Goal: Task Accomplishment & Management: Manage account settings

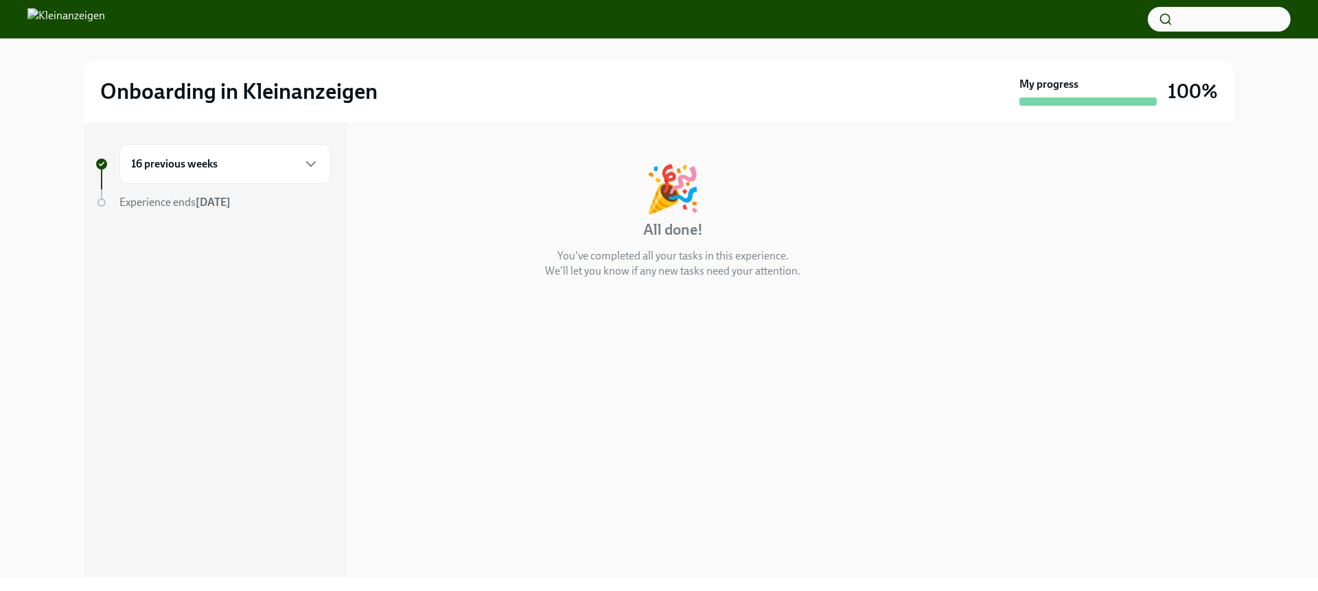
click at [233, 159] on div "16 previous weeks" at bounding box center [225, 164] width 188 height 16
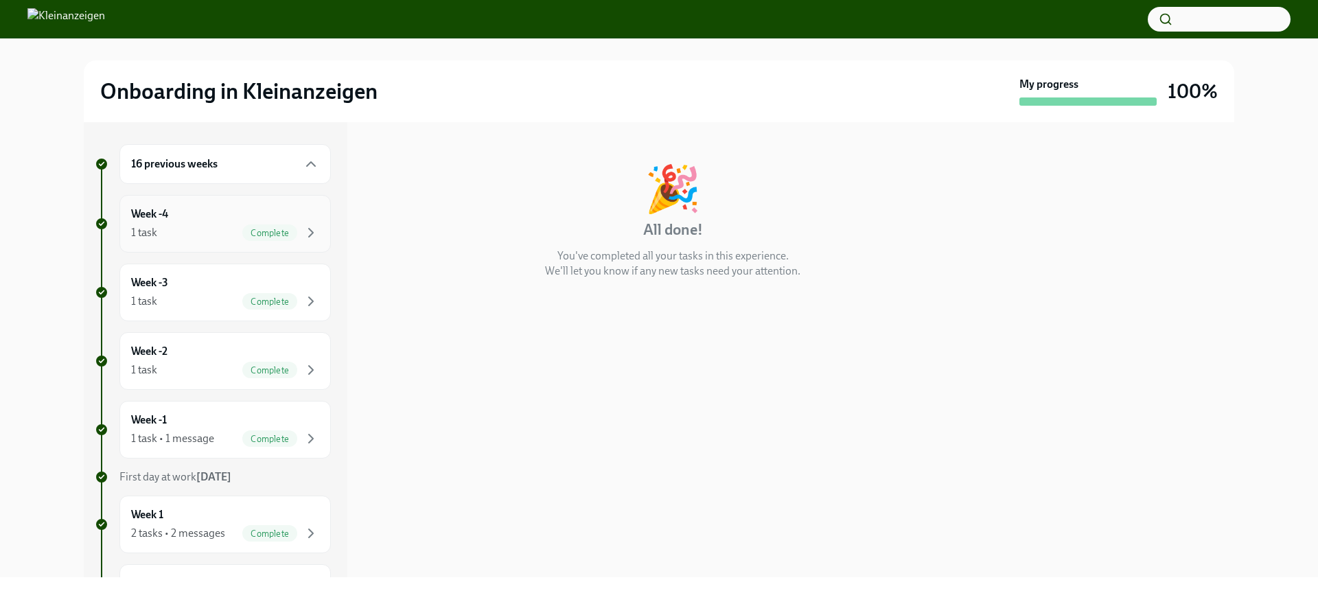
click at [192, 235] on div "1 task Complete" at bounding box center [225, 232] width 188 height 16
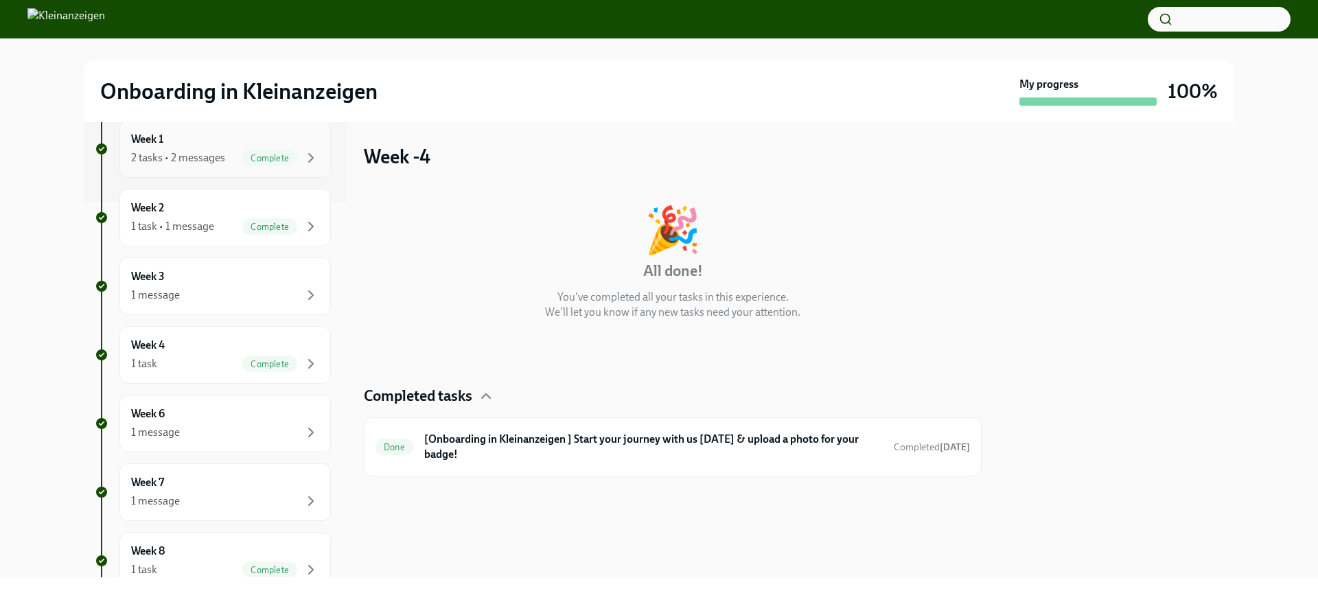
scroll to position [396, 0]
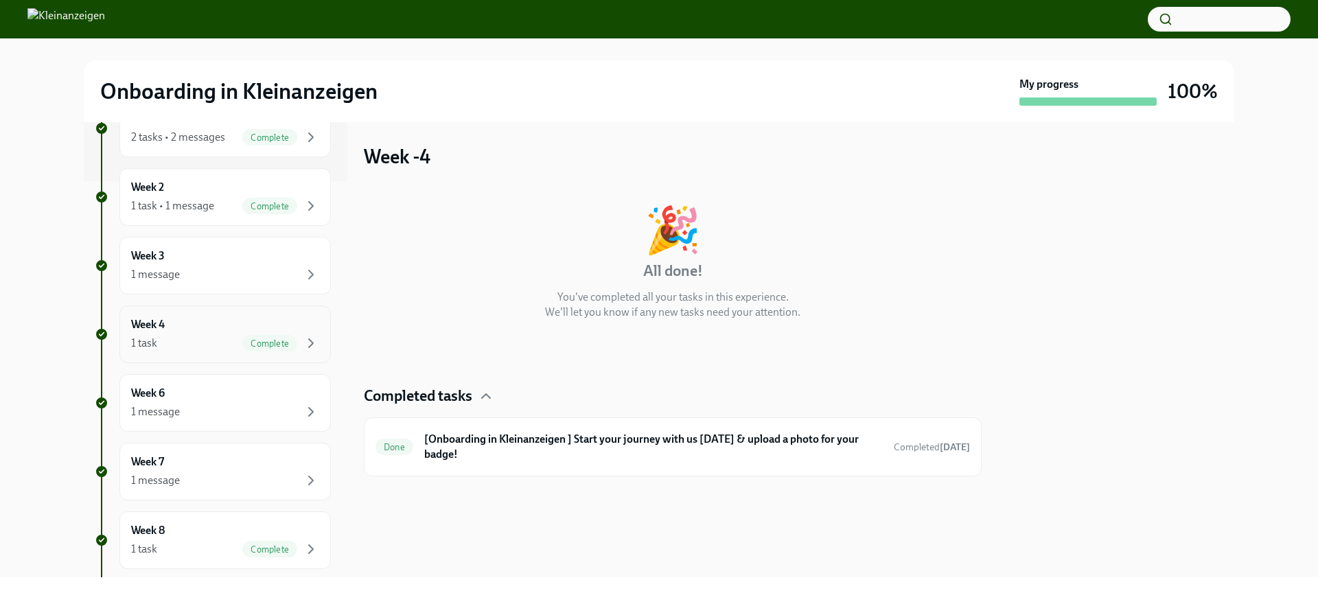
click at [181, 325] on div "Week 4 1 task Complete" at bounding box center [225, 334] width 188 height 34
click at [185, 330] on div "Week 4 1 task Complete" at bounding box center [225, 334] width 188 height 34
click at [287, 323] on div "Week 4 1 task Complete" at bounding box center [225, 334] width 188 height 34
click at [273, 279] on div "1 message" at bounding box center [225, 274] width 188 height 16
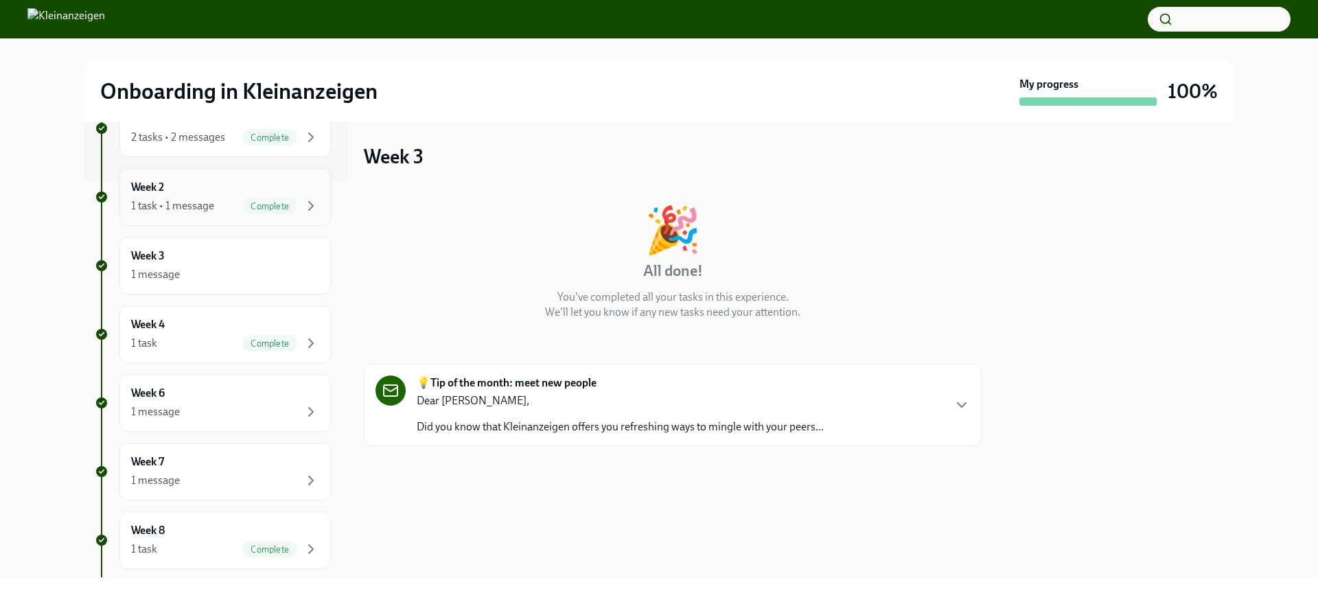
click at [207, 205] on div "1 task • 1 message" at bounding box center [172, 205] width 83 height 15
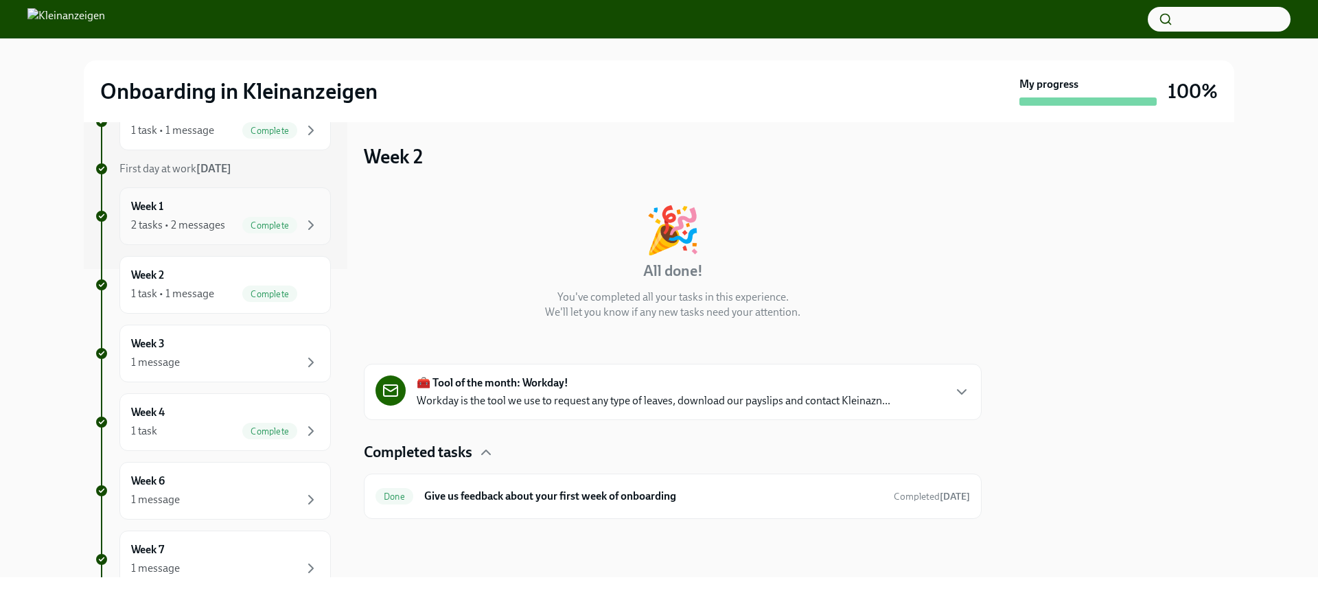
scroll to position [308, 0]
click at [199, 207] on div "Week 1 2 tasks • 2 messages Complete" at bounding box center [225, 217] width 188 height 34
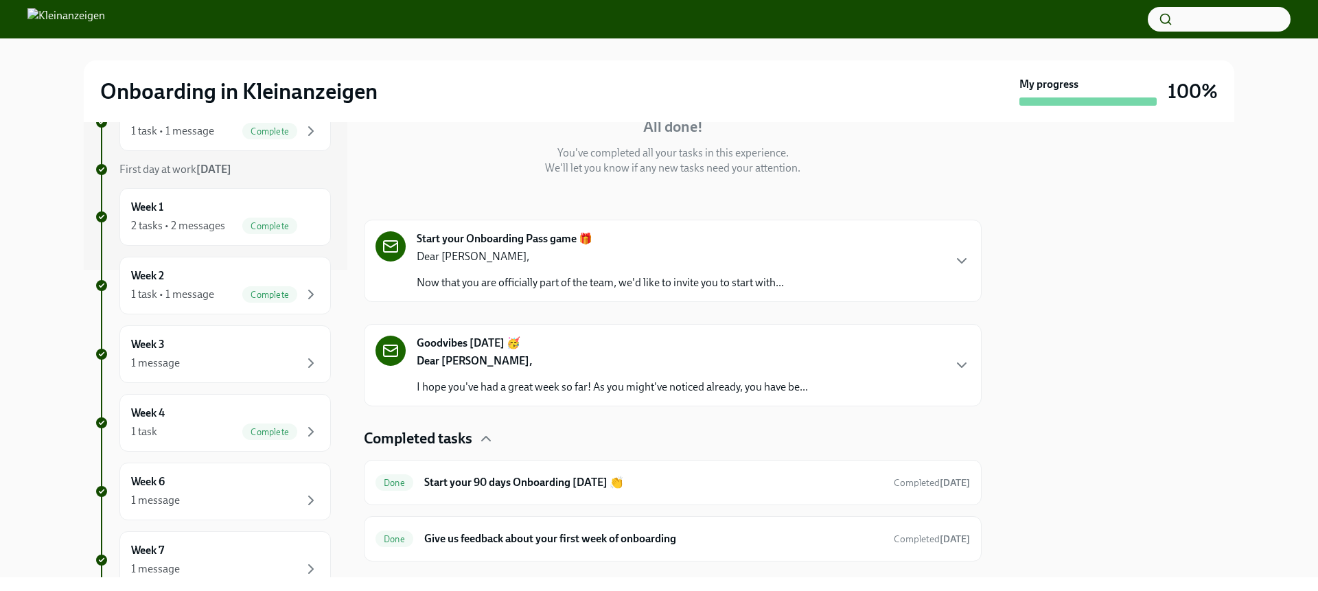
scroll to position [172, 0]
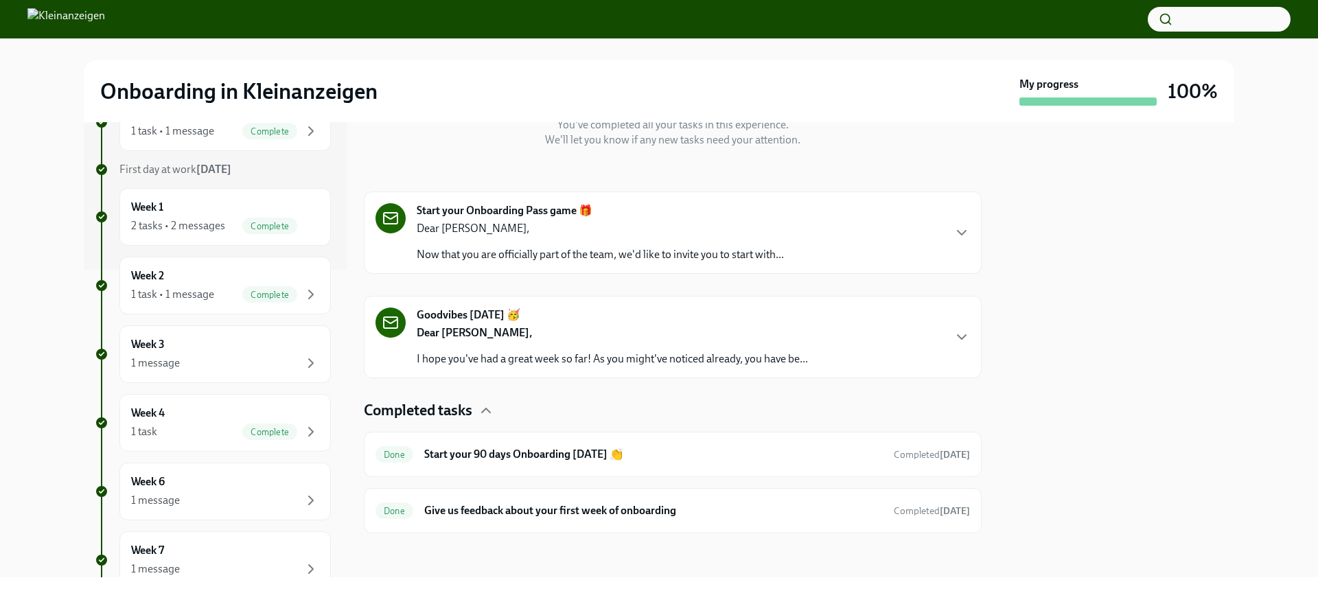
click at [538, 249] on p "Now that you are officially part of the team, we'd like to invite you to start …" at bounding box center [600, 254] width 367 height 15
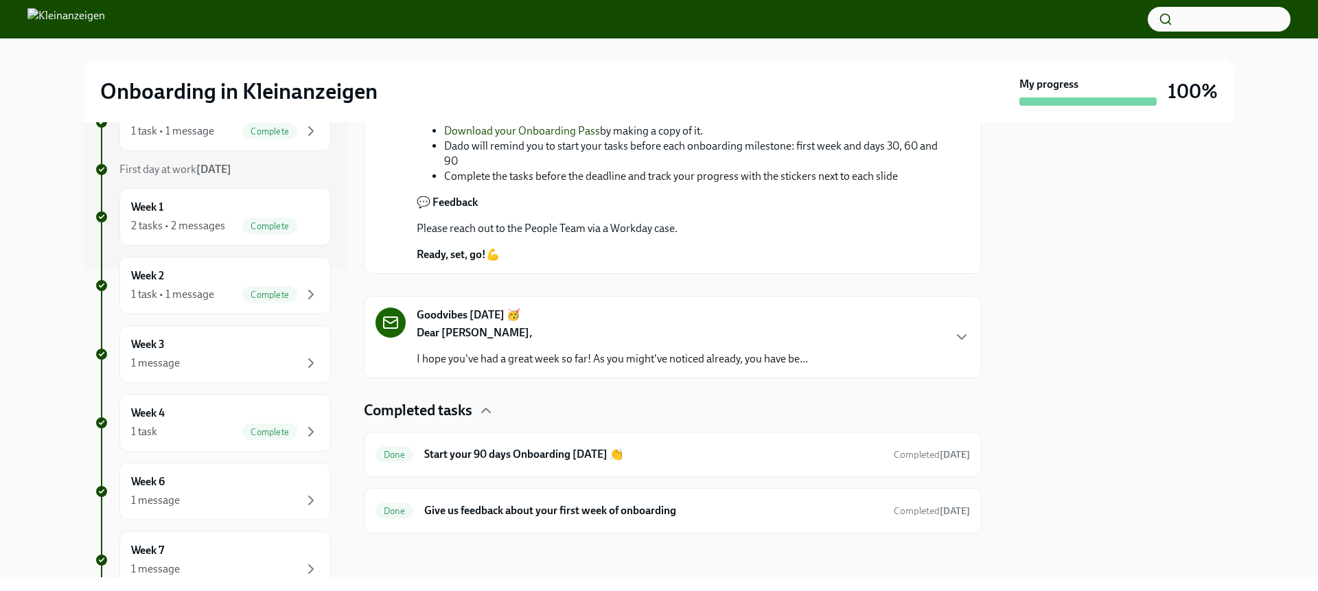
click at [562, 337] on p "Dear [PERSON_NAME]," at bounding box center [612, 332] width 391 height 15
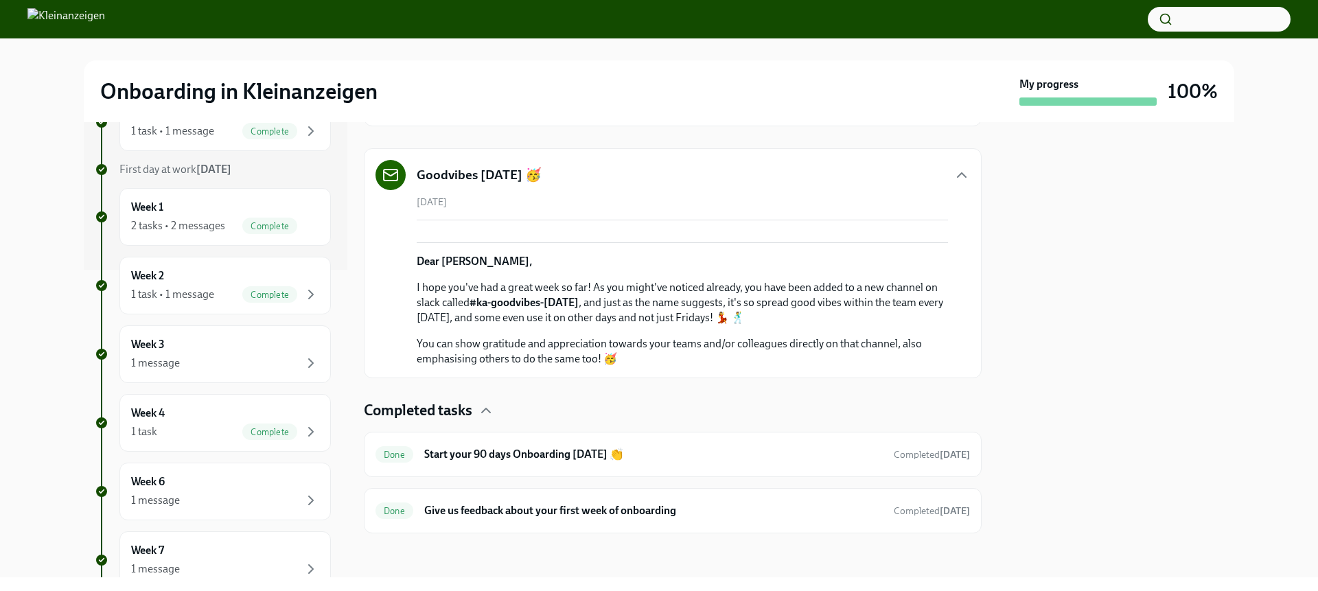
click at [599, 325] on p "I hope you've had a great week so far! As you might've noticed already, you hav…" at bounding box center [682, 302] width 531 height 45
click at [519, 444] on div "Done Start your 90 days Onboarding [DATE] 👏 Completed [DATE]" at bounding box center [673, 454] width 595 height 22
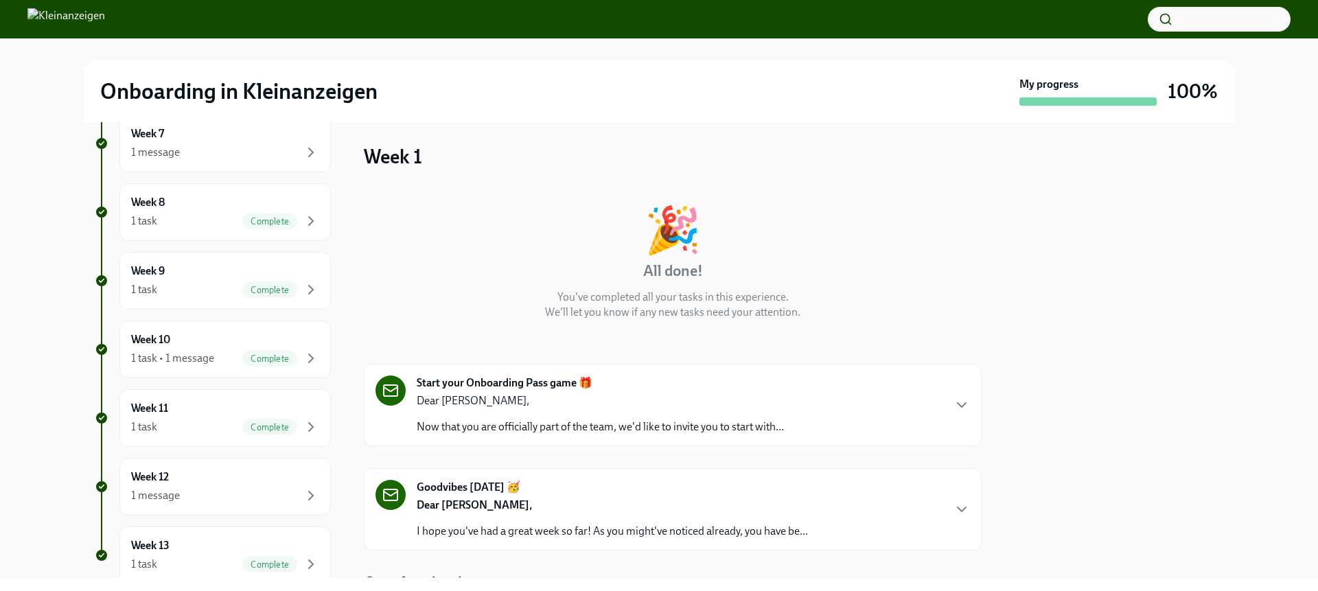
scroll to position [812, 0]
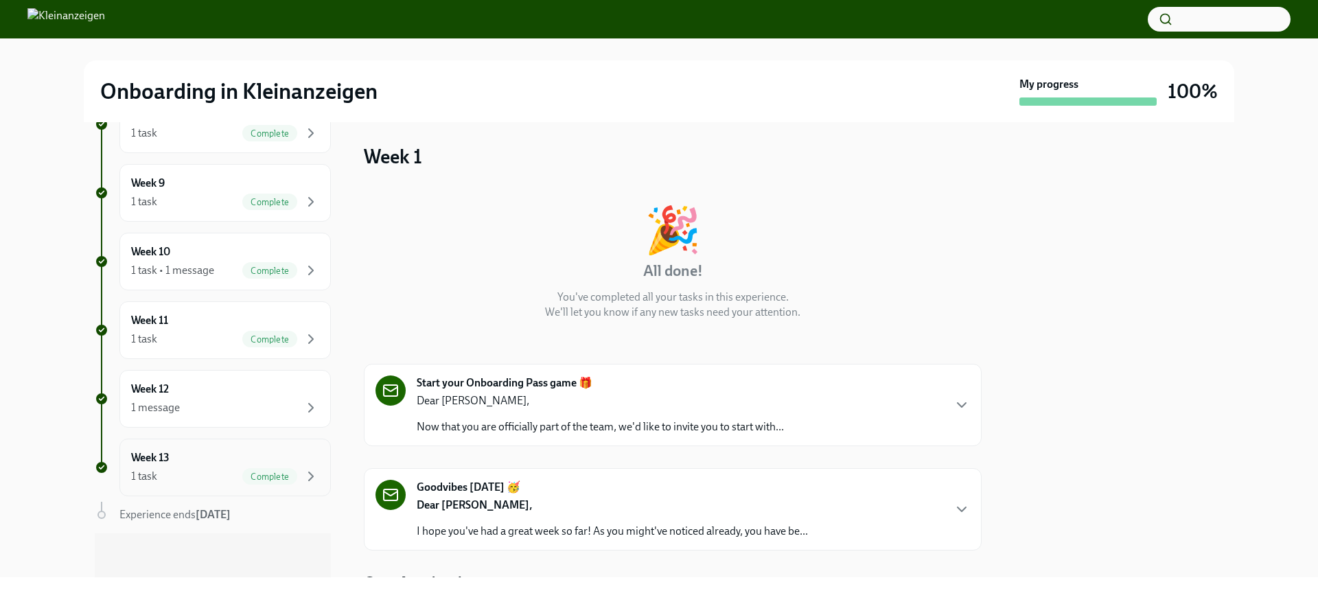
click at [196, 480] on div "1 task Complete" at bounding box center [225, 476] width 188 height 16
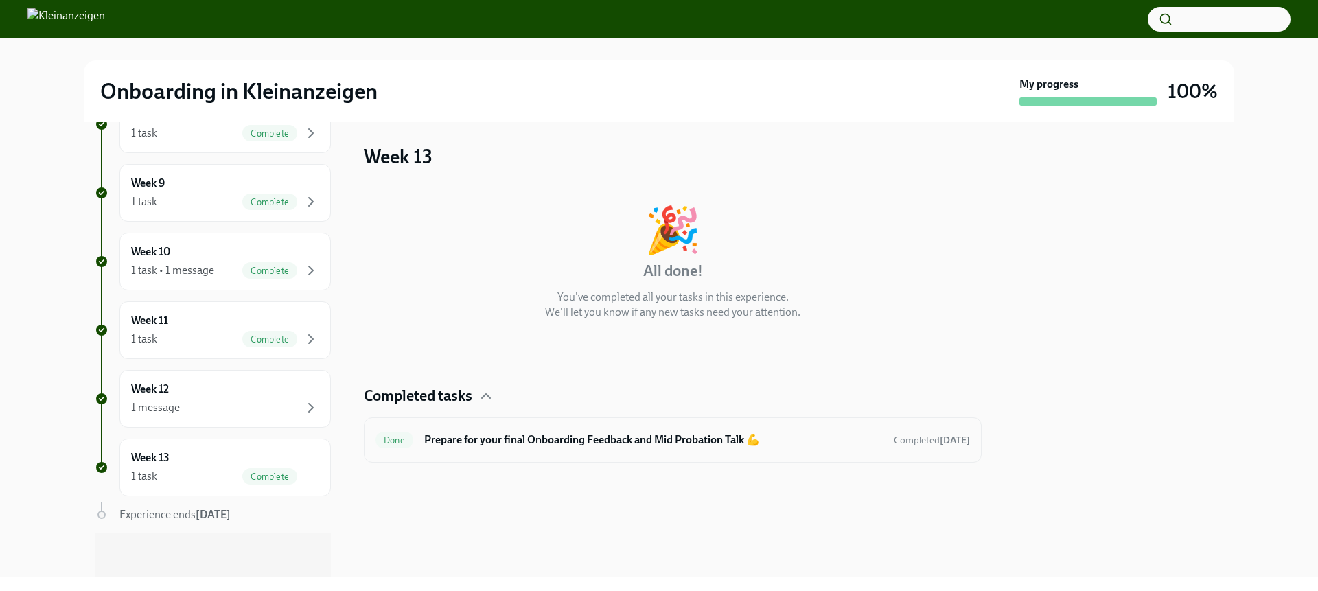
click at [576, 437] on h6 "Prepare for your final Onboarding Feedback and Mid Probation Talk 💪" at bounding box center [653, 440] width 459 height 15
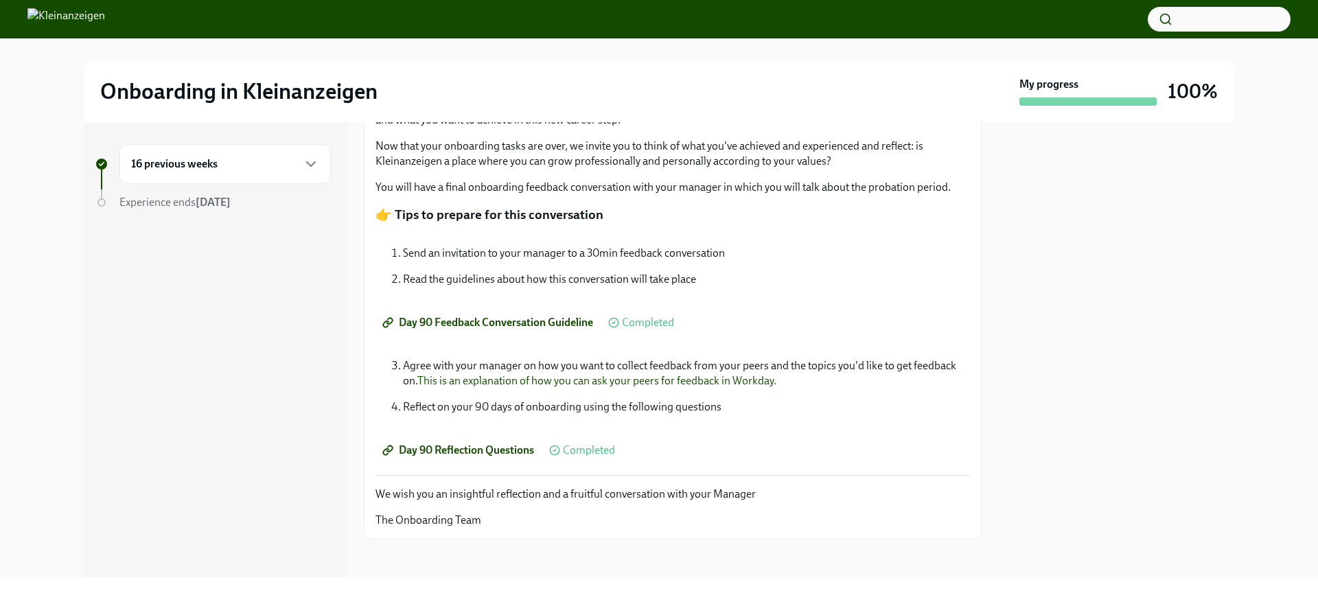
scroll to position [334, 0]
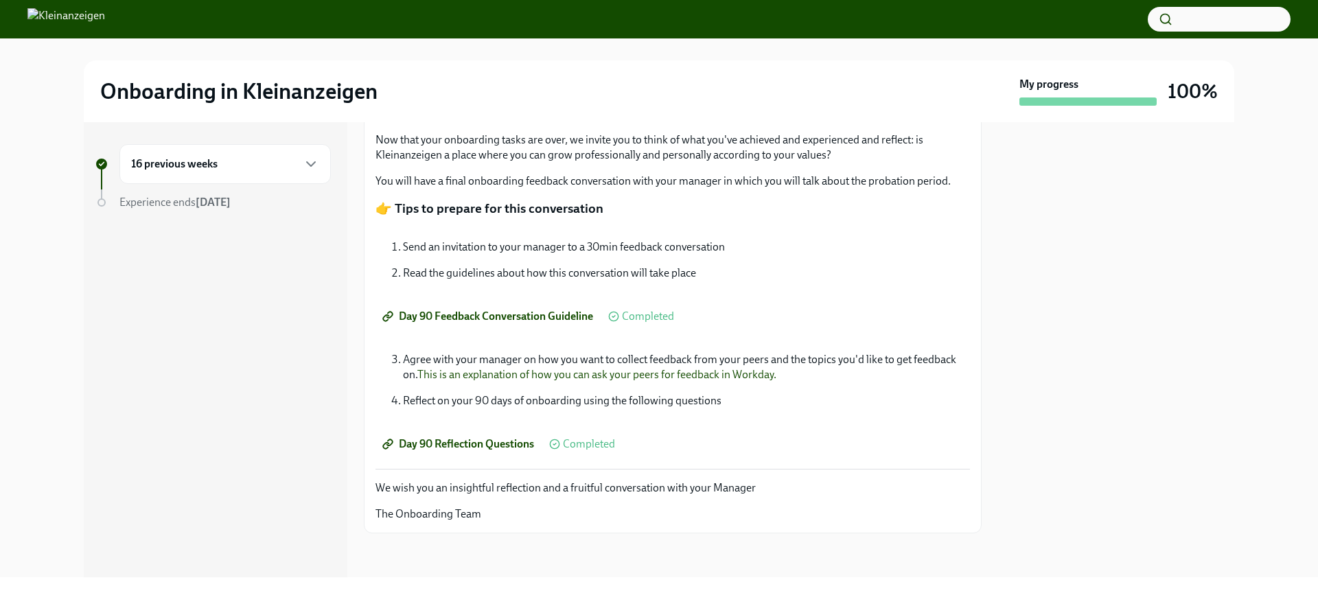
click at [299, 170] on div "16 previous weeks" at bounding box center [225, 164] width 188 height 16
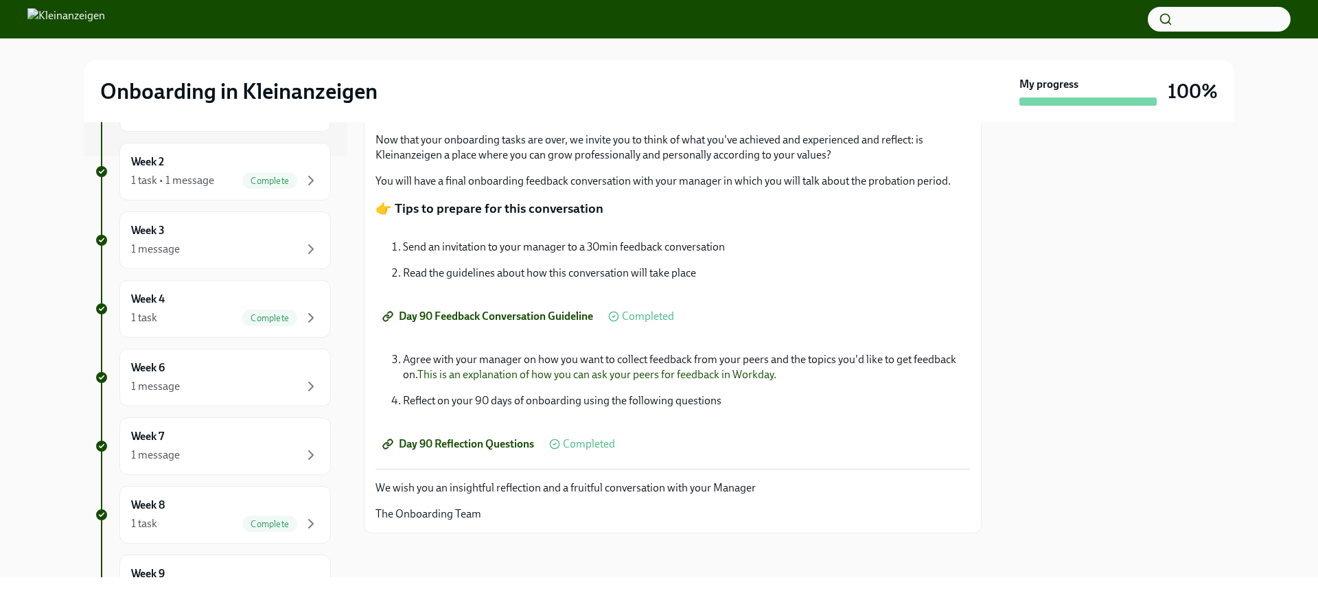
scroll to position [812, 0]
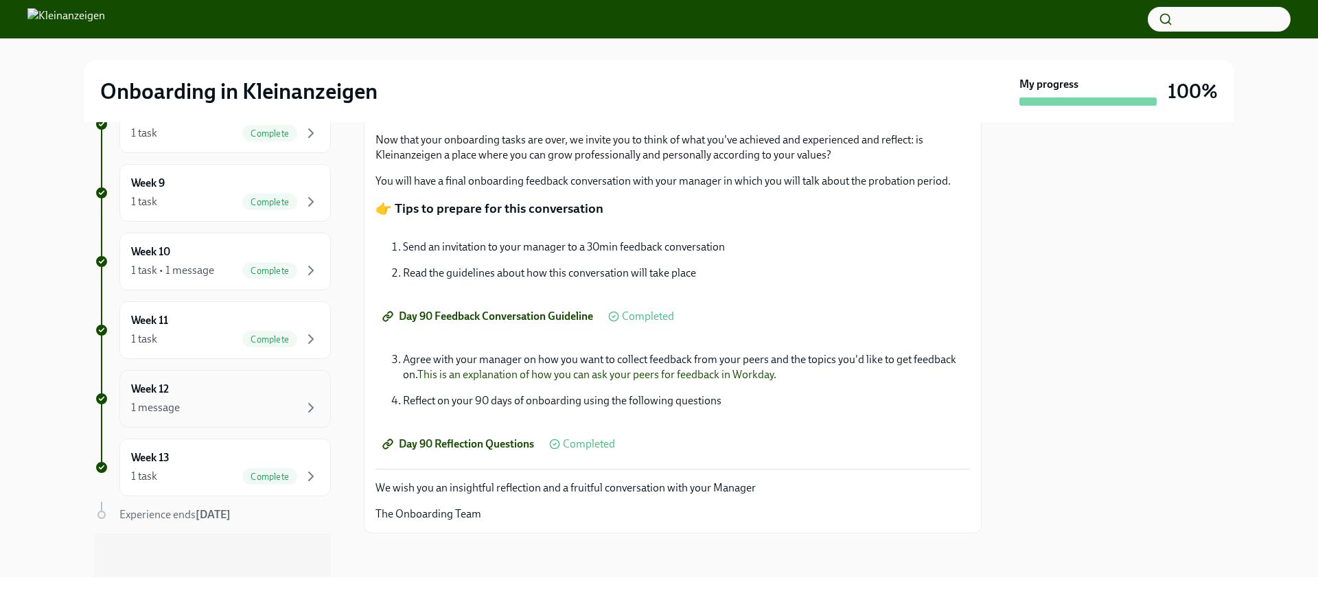
click at [230, 409] on div "1 message" at bounding box center [225, 408] width 188 height 16
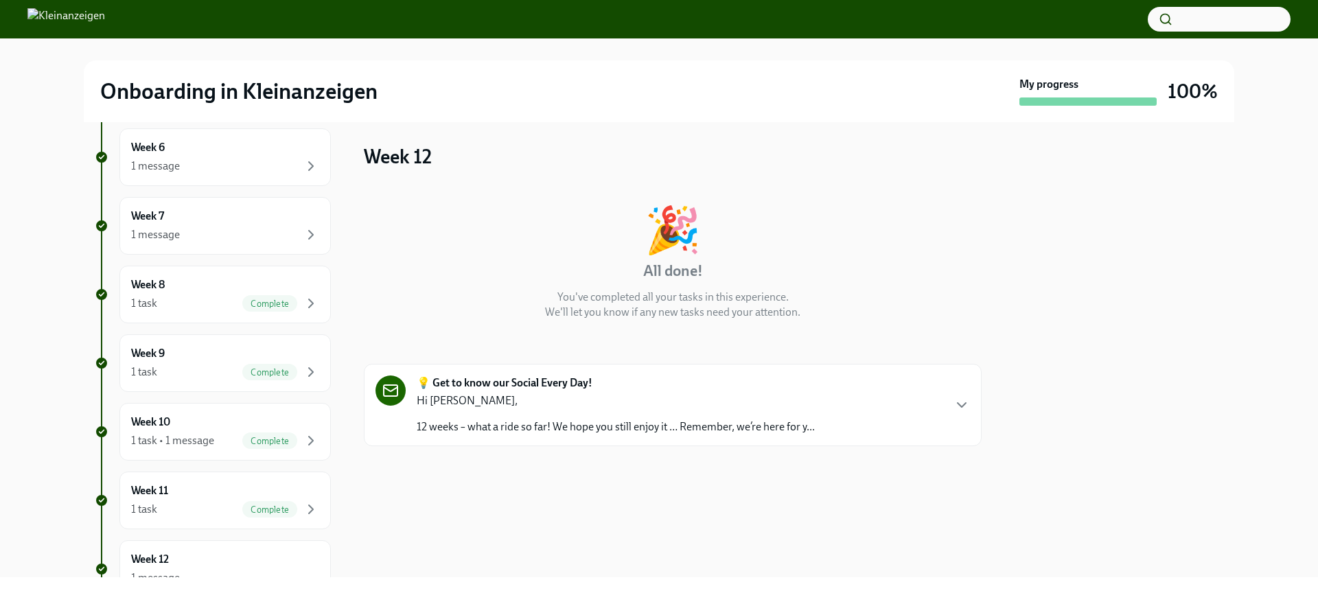
scroll to position [812, 0]
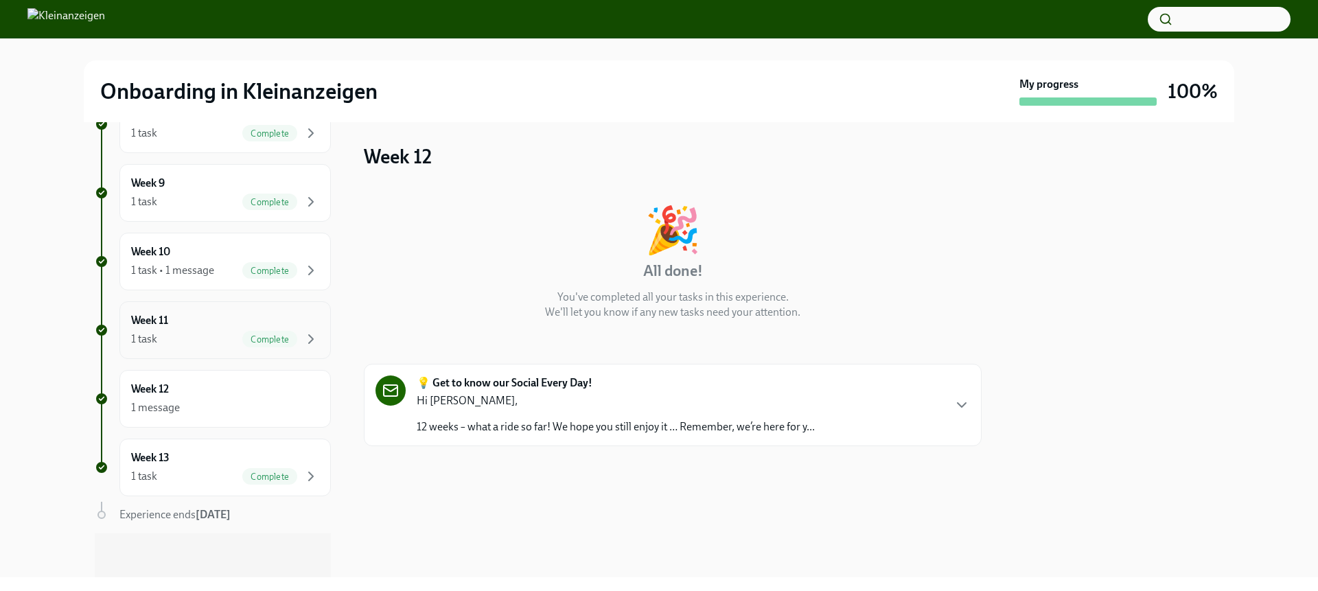
click at [199, 332] on div "1 task Complete" at bounding box center [225, 339] width 188 height 16
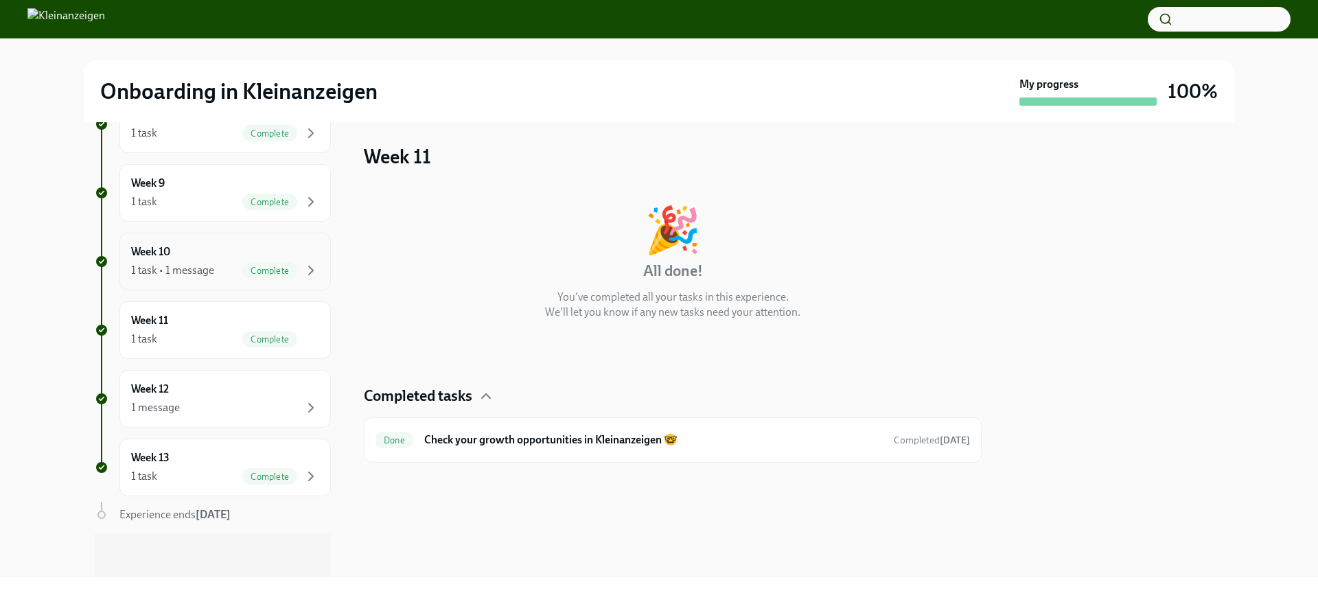
click at [184, 269] on div "1 task • 1 message" at bounding box center [172, 270] width 83 height 15
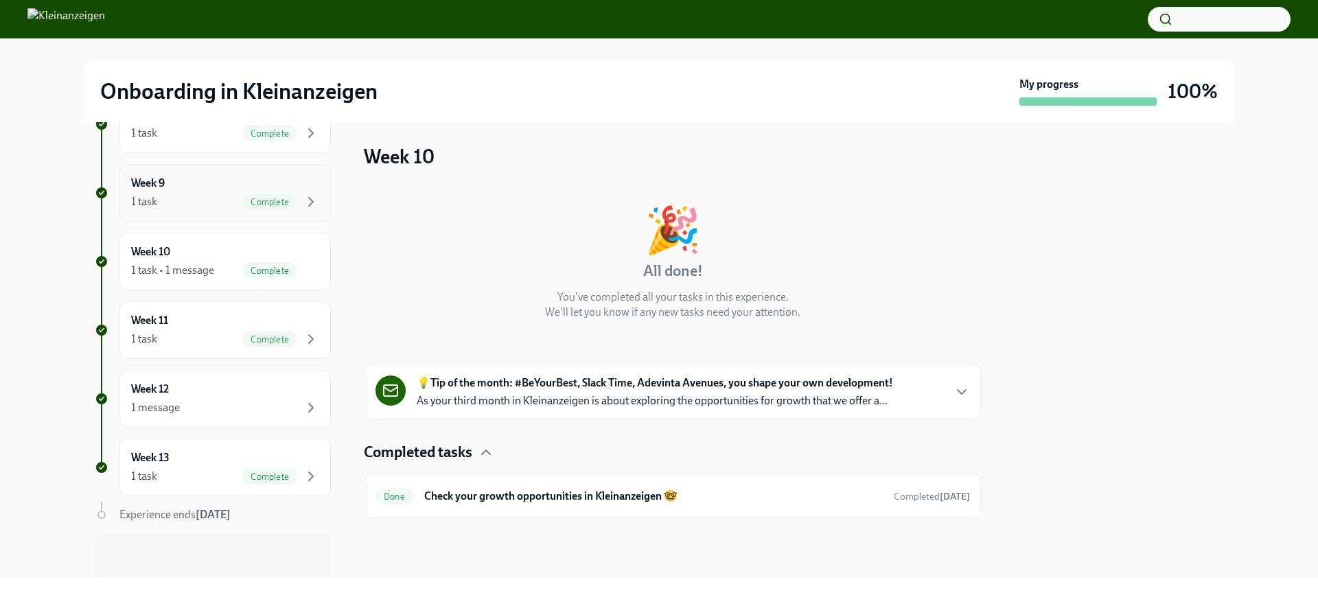
click at [203, 214] on div "Week 9 1 task Complete" at bounding box center [224, 193] width 211 height 58
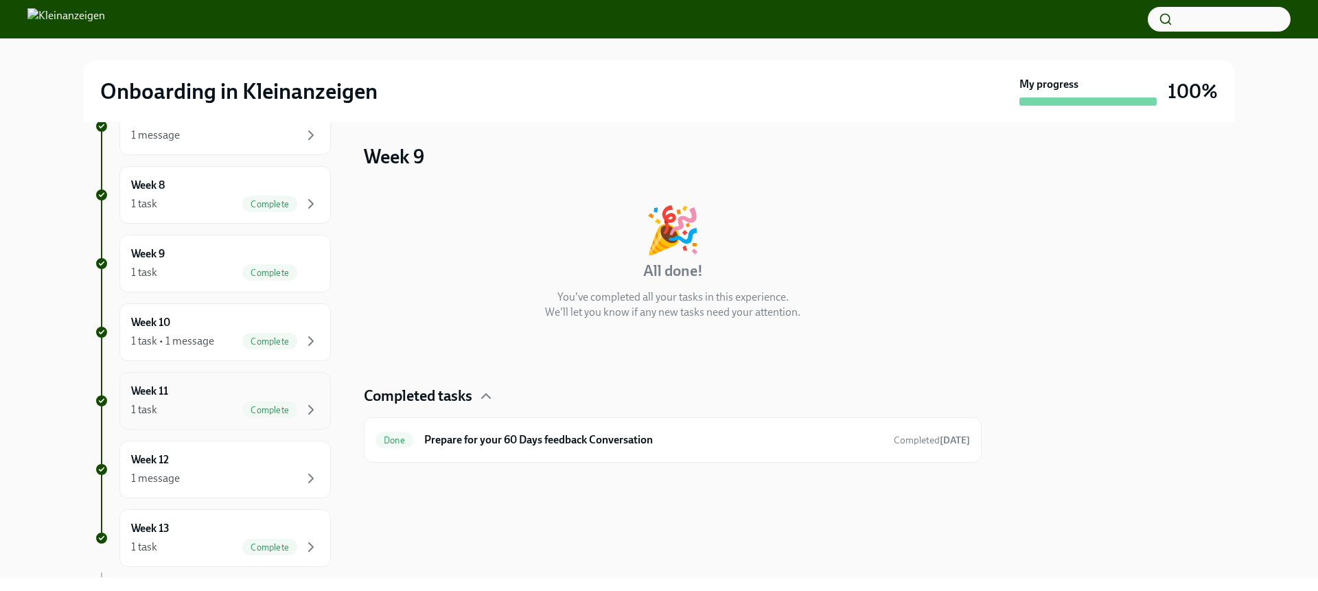
scroll to position [673, 0]
click at [722, 446] on h6 "Prepare for your 60 Days feedback Conversation" at bounding box center [653, 440] width 459 height 15
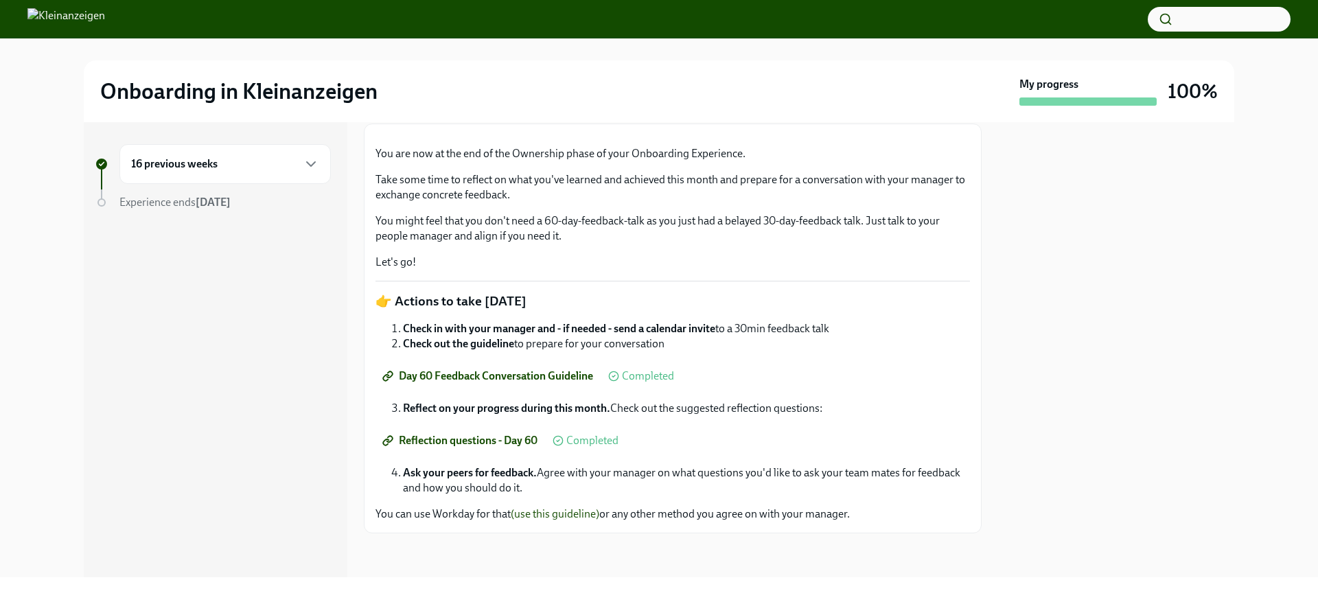
scroll to position [240, 0]
click at [234, 168] on div "16 previous weeks" at bounding box center [225, 164] width 188 height 16
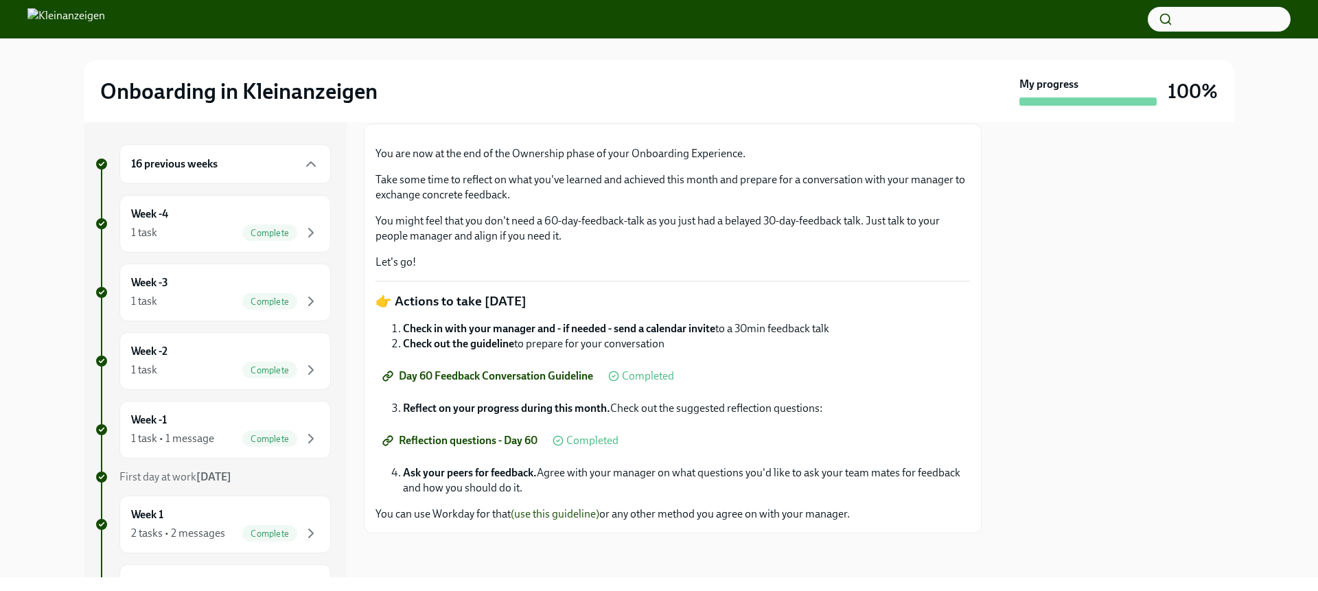
scroll to position [28, 0]
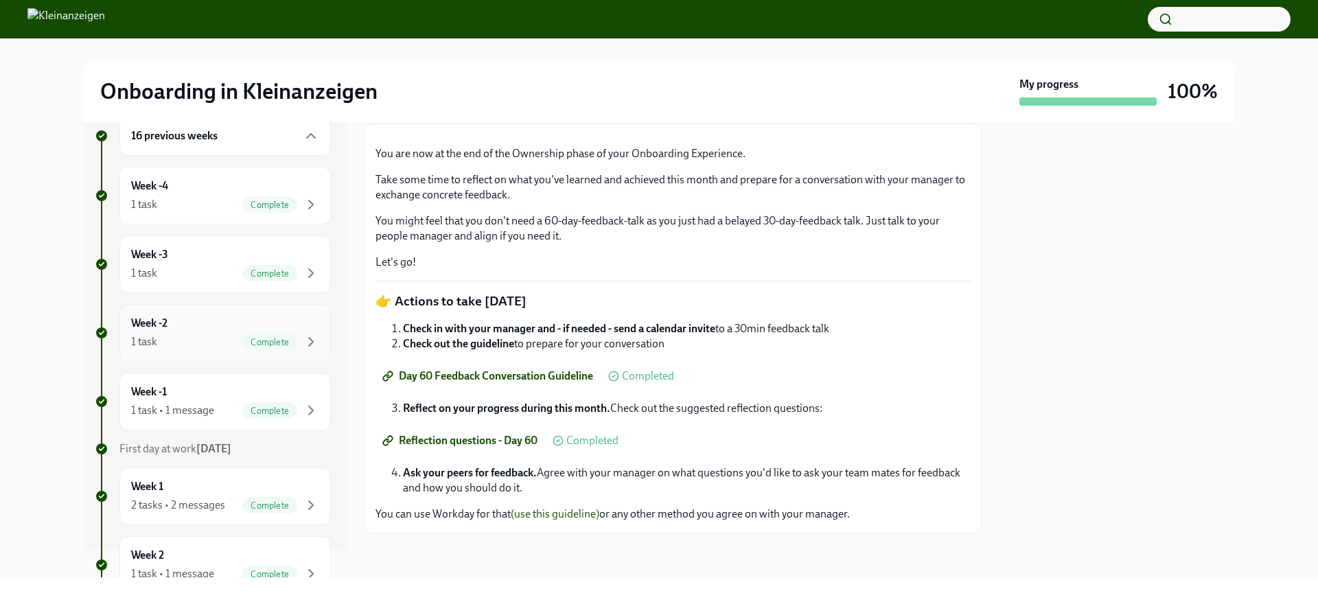
click at [194, 329] on div "Week -2 1 task Complete" at bounding box center [225, 333] width 188 height 34
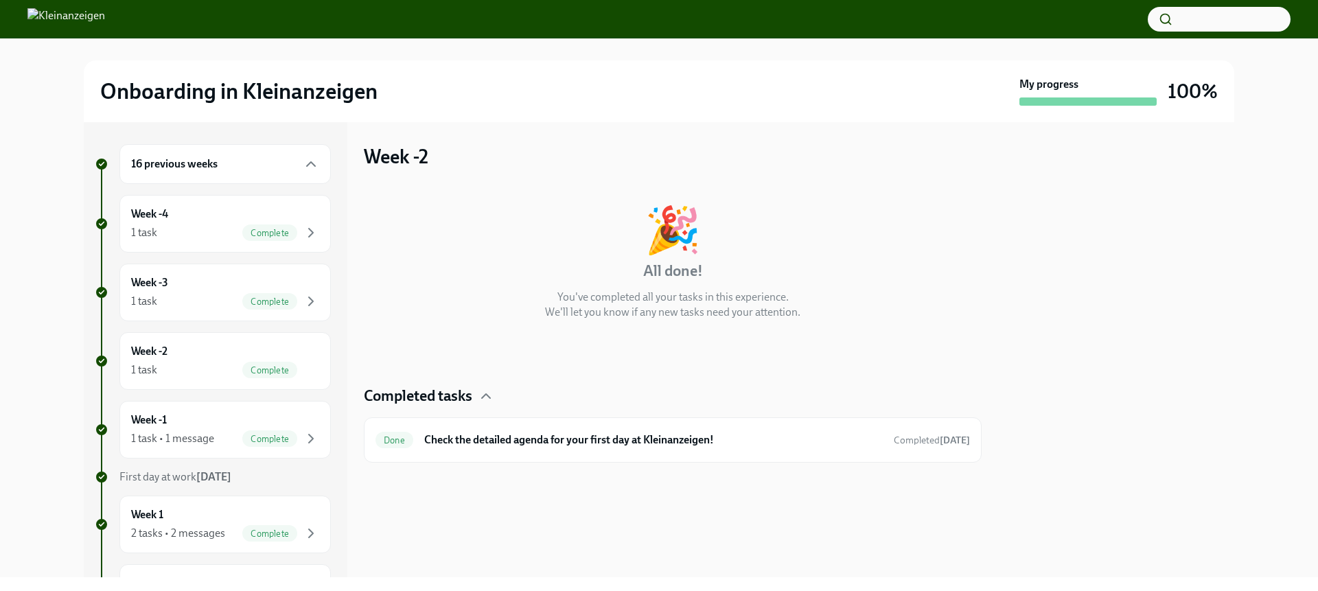
click at [206, 169] on h6 "16 previous weeks" at bounding box center [174, 164] width 87 height 15
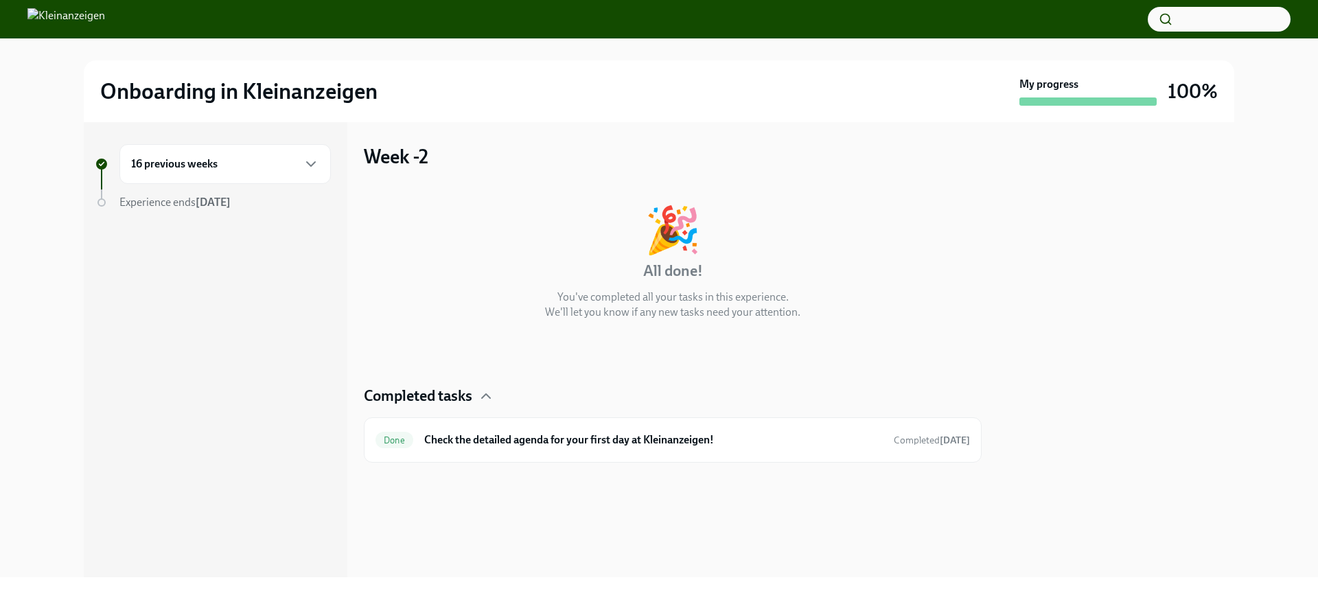
click at [206, 169] on h6 "16 previous weeks" at bounding box center [174, 164] width 87 height 15
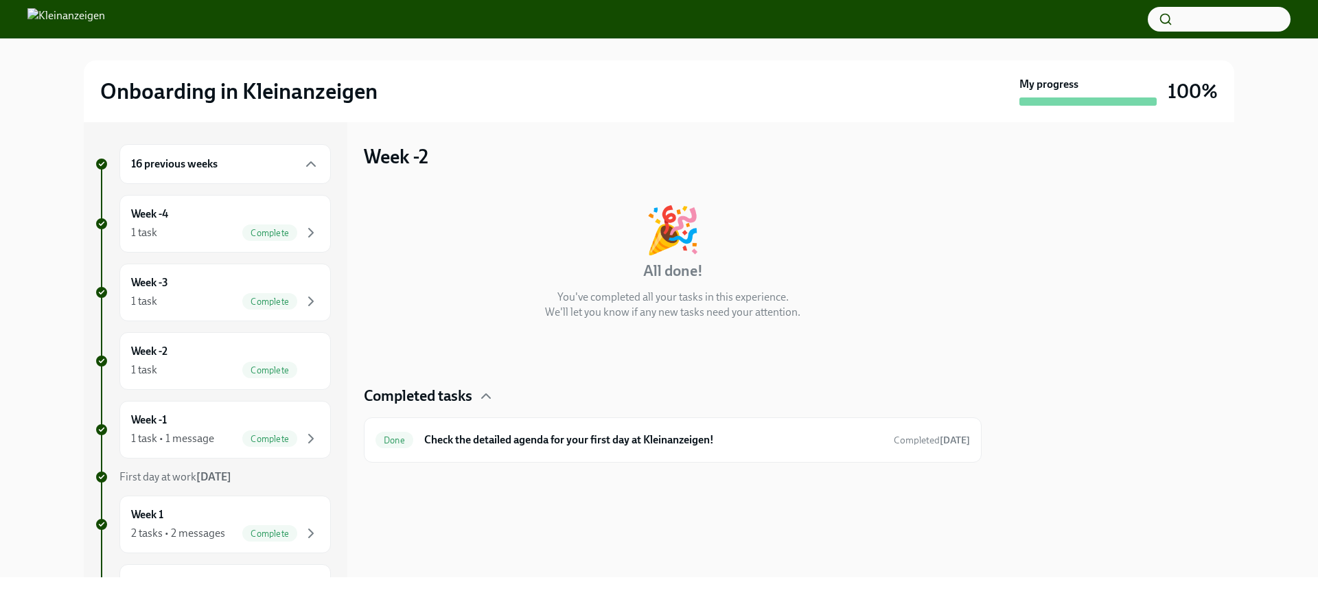
click at [1198, 15] on button "button" at bounding box center [1219, 19] width 143 height 25
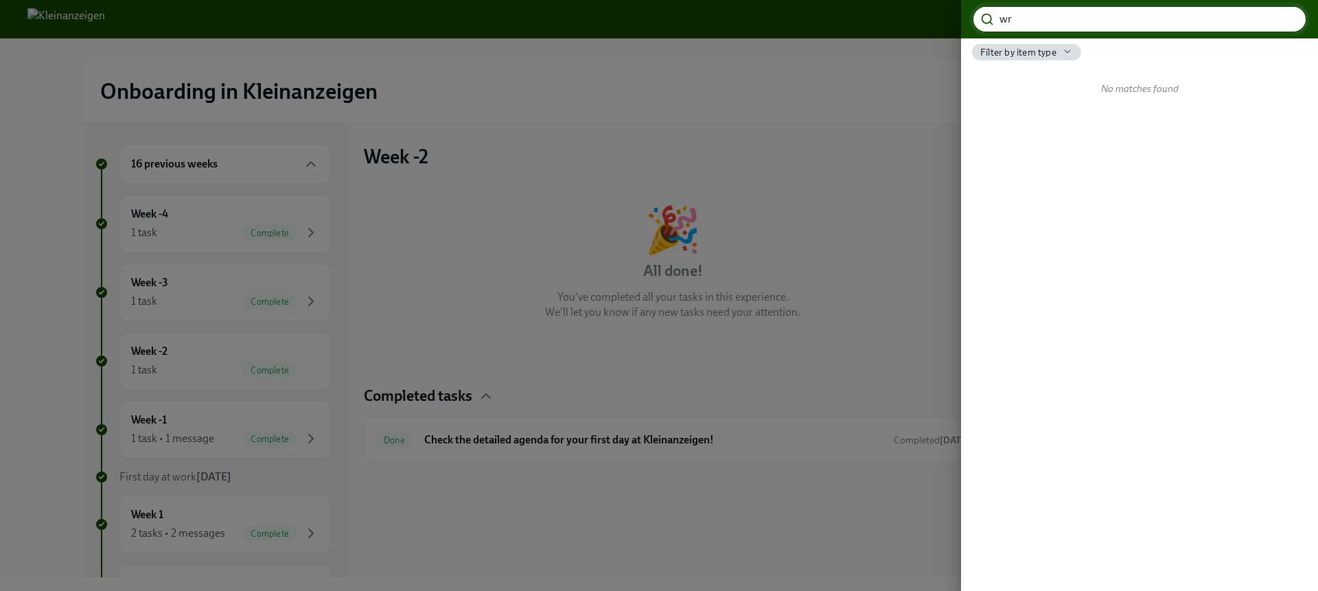
type input "w"
type input "r"
type input "choose"
click at [1048, 50] on span "Filter by item type" at bounding box center [1018, 52] width 76 height 13
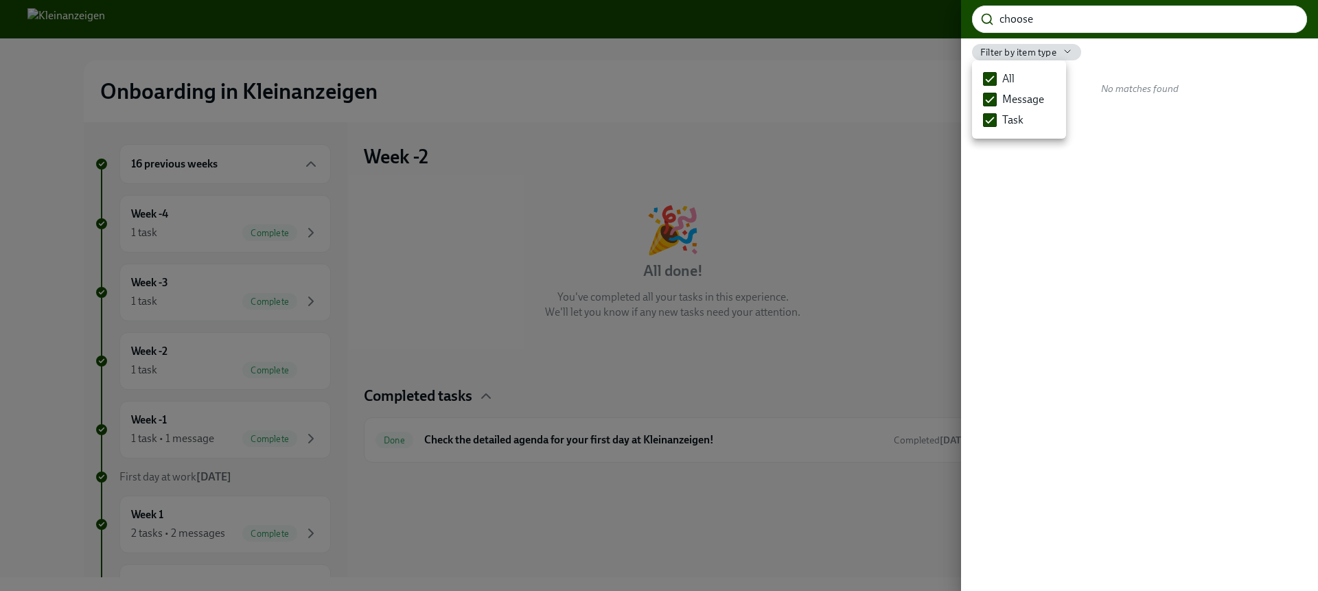
click at [1048, 50] on div at bounding box center [659, 295] width 1318 height 591
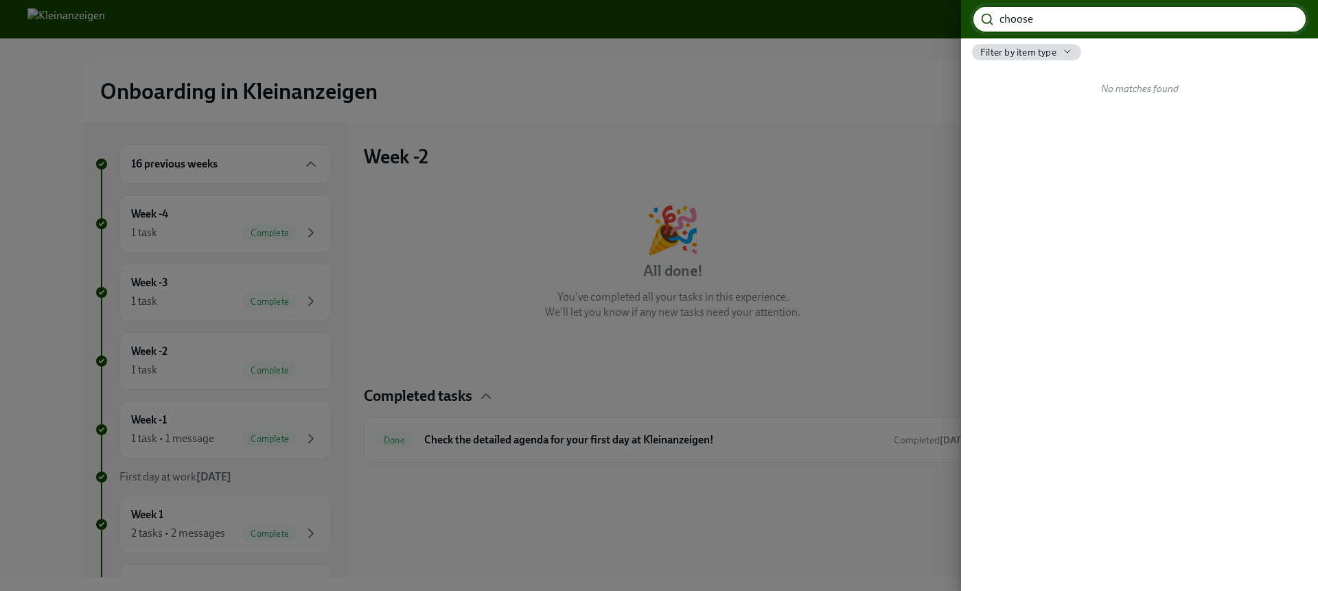
click at [1052, 16] on input "choose" at bounding box center [1154, 18] width 308 height 27
click at [1014, 14] on input "choose" at bounding box center [1154, 18] width 308 height 27
type input "g"
type input "hat"
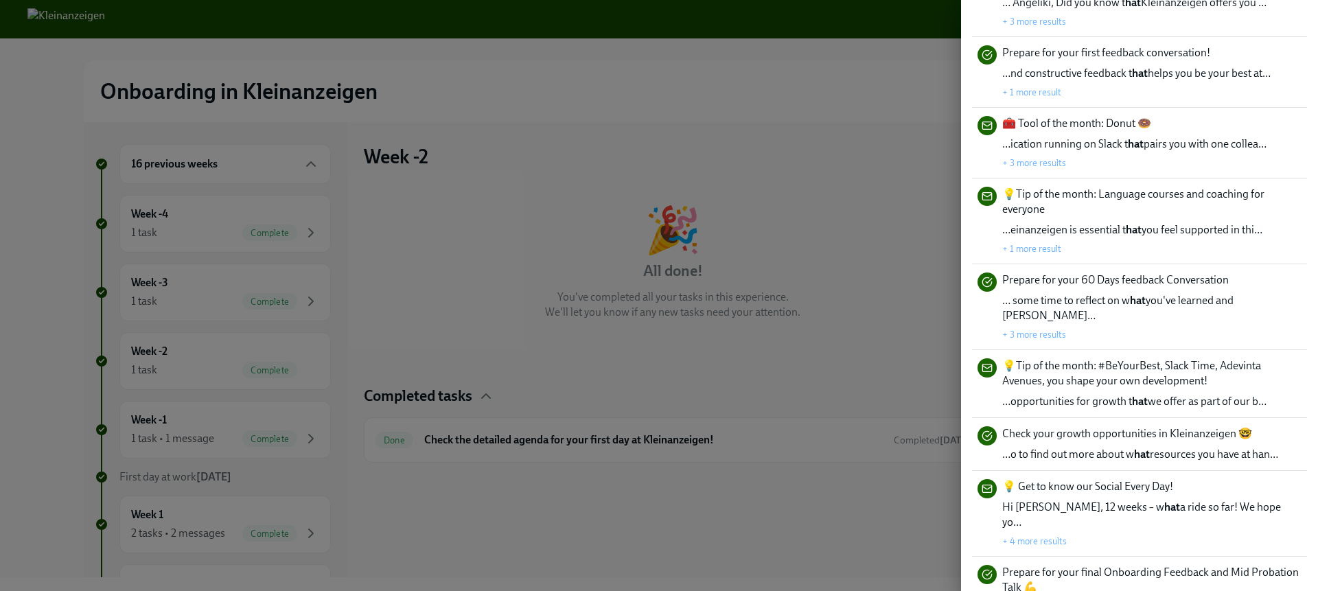
scroll to position [687, 0]
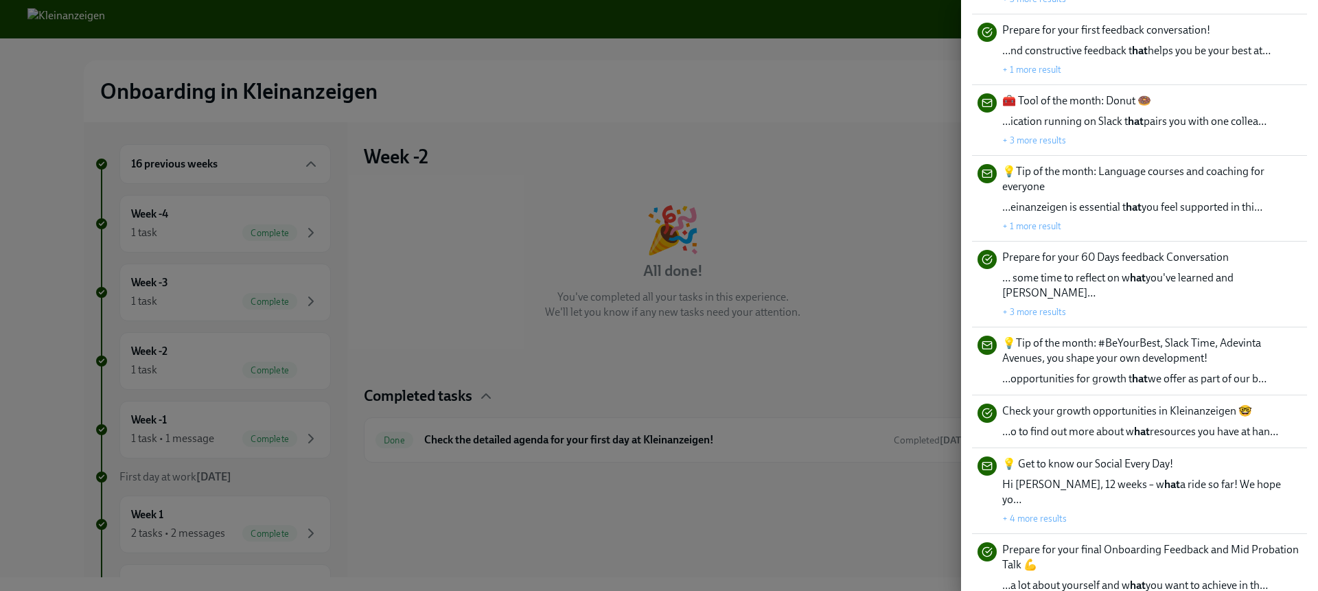
click at [501, 180] on div at bounding box center [659, 295] width 1318 height 591
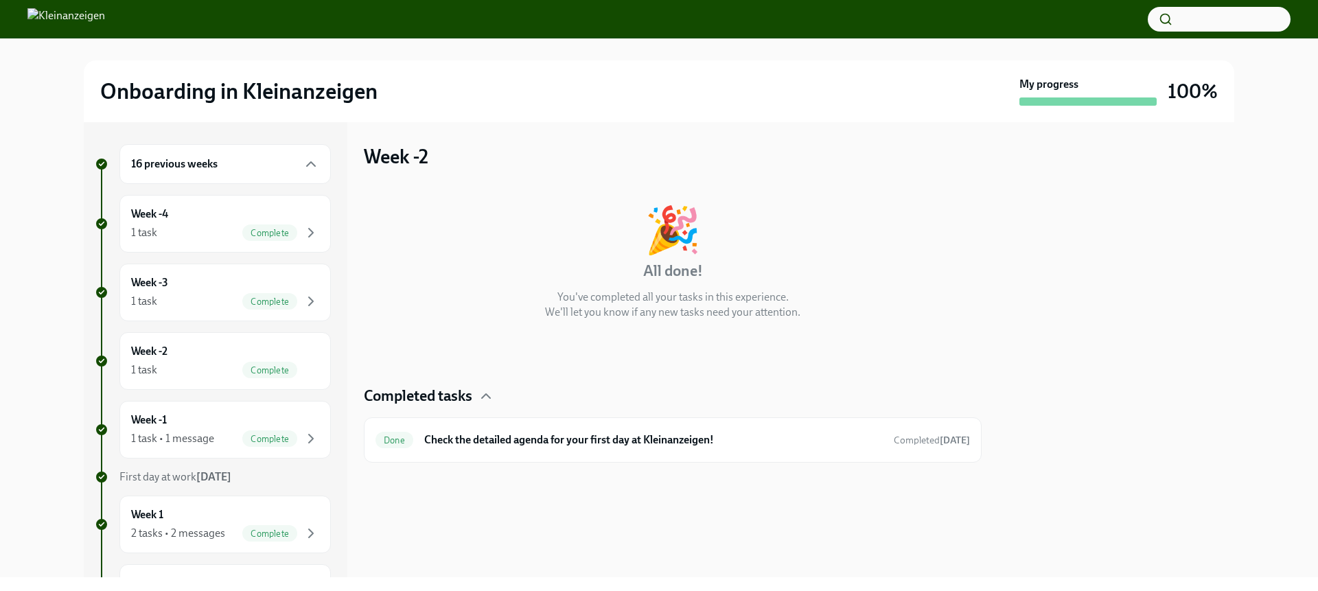
click at [1098, 95] on div "My progress" at bounding box center [1087, 91] width 137 height 29
click at [233, 211] on div "Week -4 1 task Complete" at bounding box center [225, 224] width 188 height 34
click at [750, 451] on h6 "[Onboarding in Kleinanzeigen ] Start your journey with us [DATE] & upload a pho…" at bounding box center [653, 447] width 459 height 30
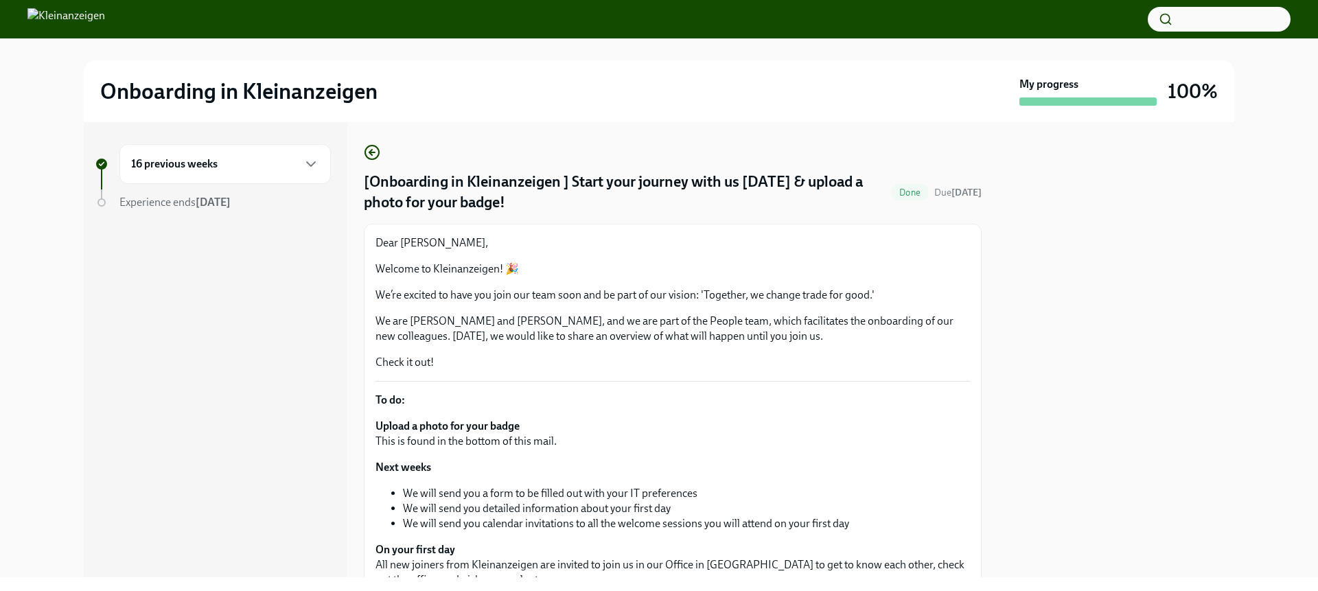
click at [105, 13] on img at bounding box center [66, 19] width 78 height 22
click at [105, 23] on img at bounding box center [66, 19] width 78 height 22
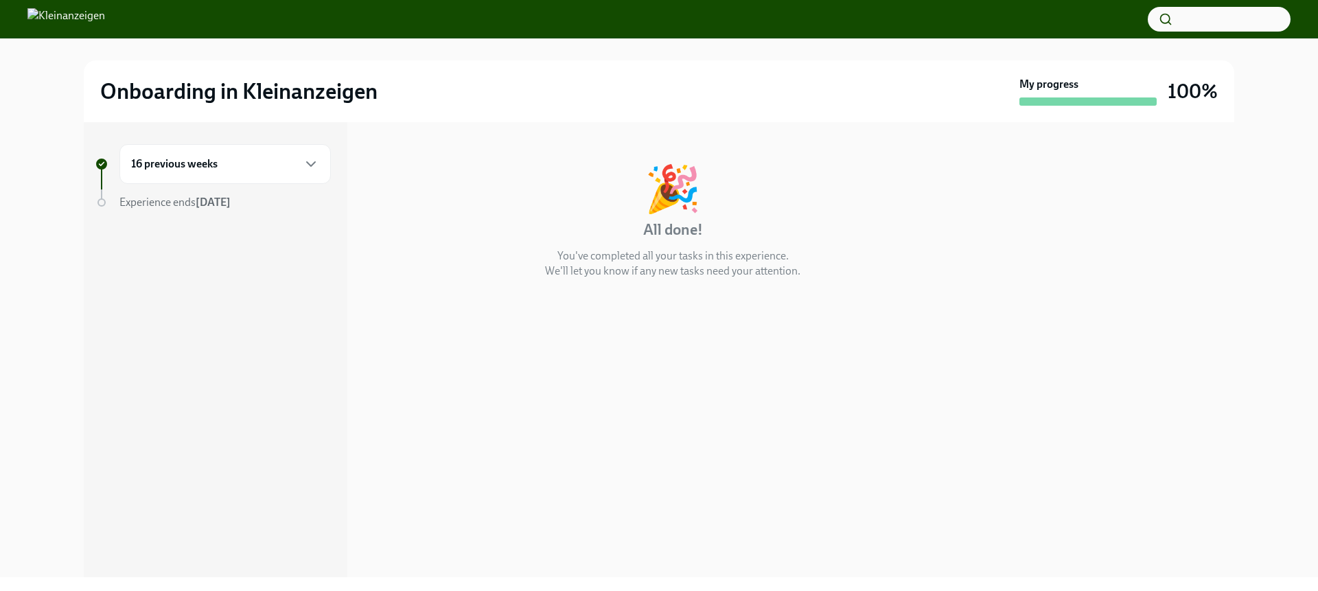
click at [278, 163] on div "16 previous weeks" at bounding box center [225, 164] width 188 height 16
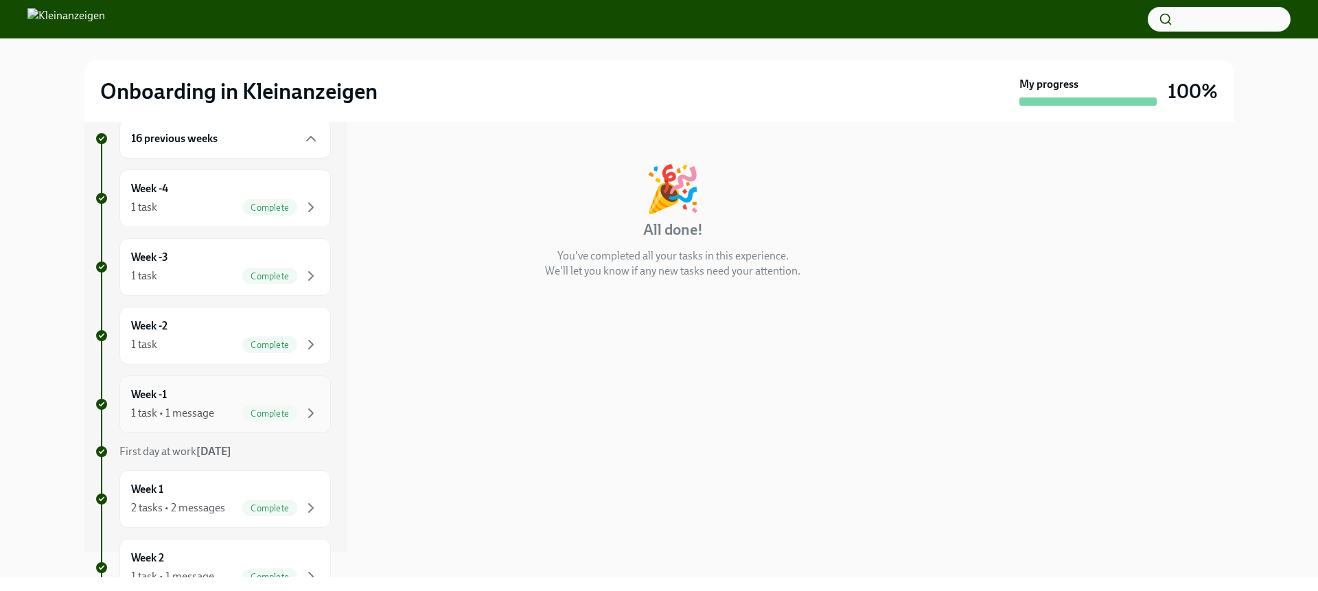
scroll to position [34, 0]
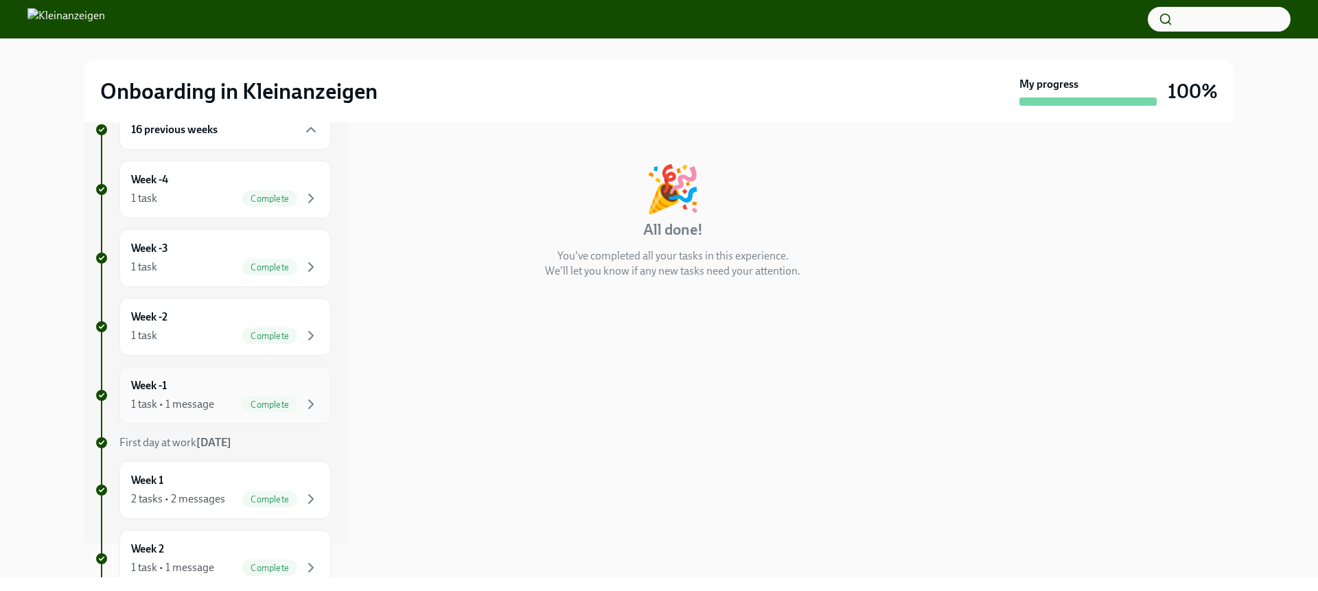
click at [264, 402] on span "Complete" at bounding box center [269, 405] width 55 height 10
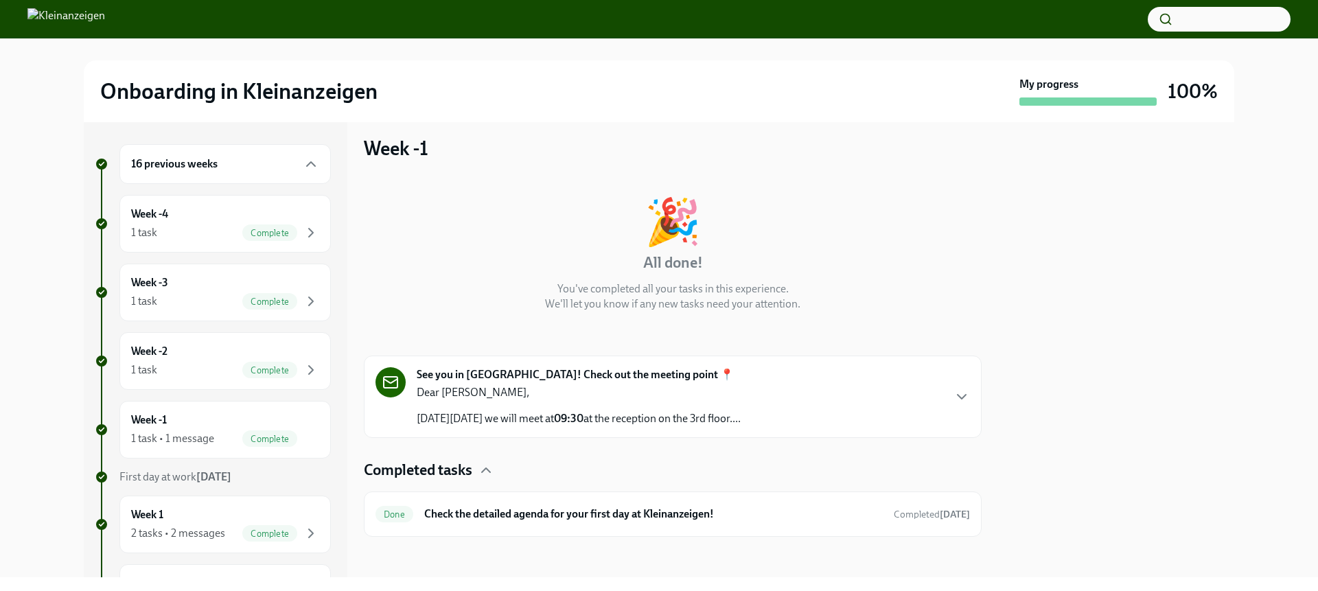
scroll to position [12, 0]
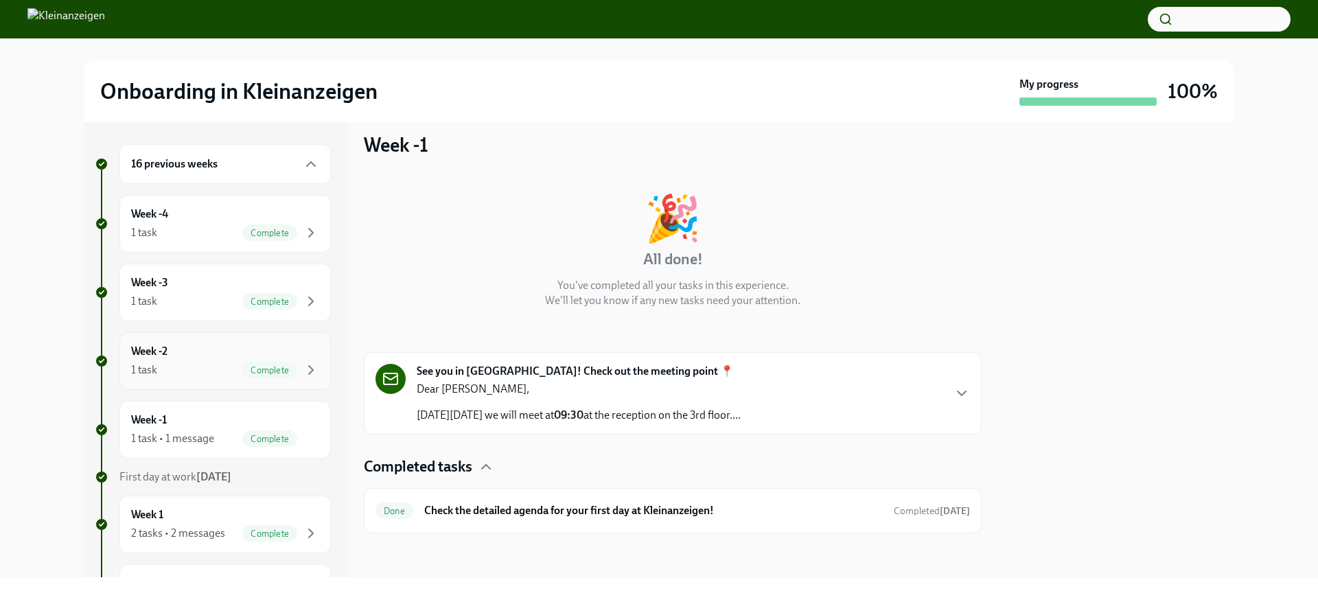
click at [209, 349] on div "Week -2 1 task Complete" at bounding box center [225, 361] width 188 height 34
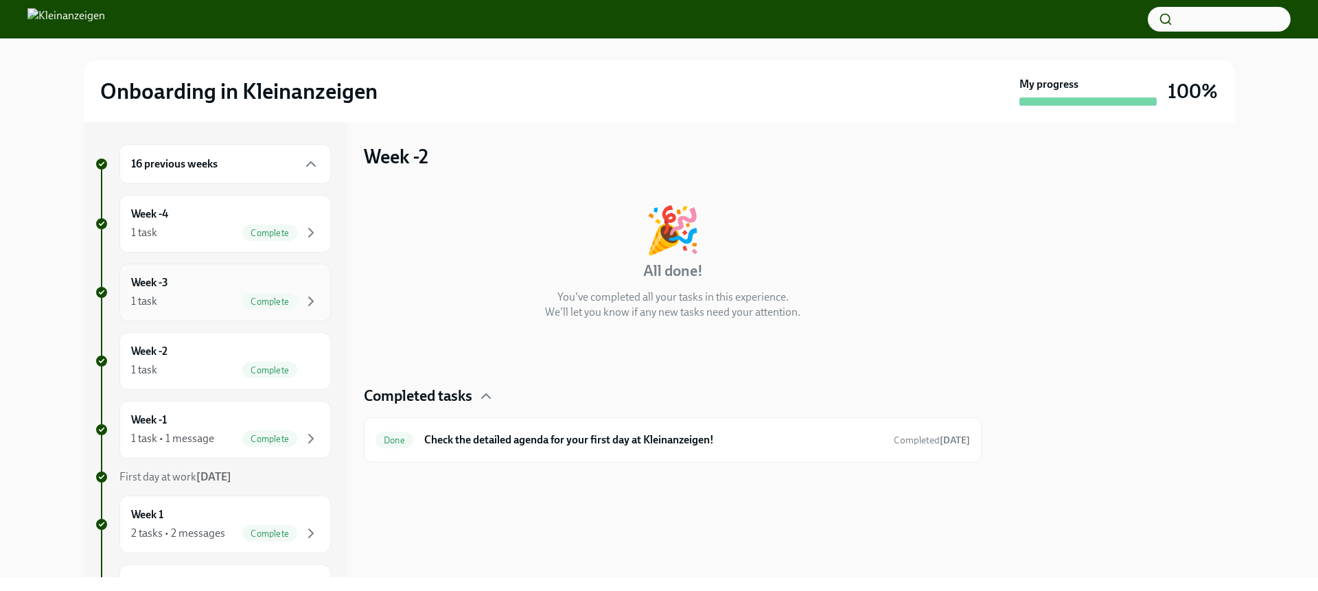
click at [193, 294] on div "1 task Complete" at bounding box center [225, 301] width 188 height 16
click at [185, 225] on div "1 task Complete" at bounding box center [225, 232] width 188 height 16
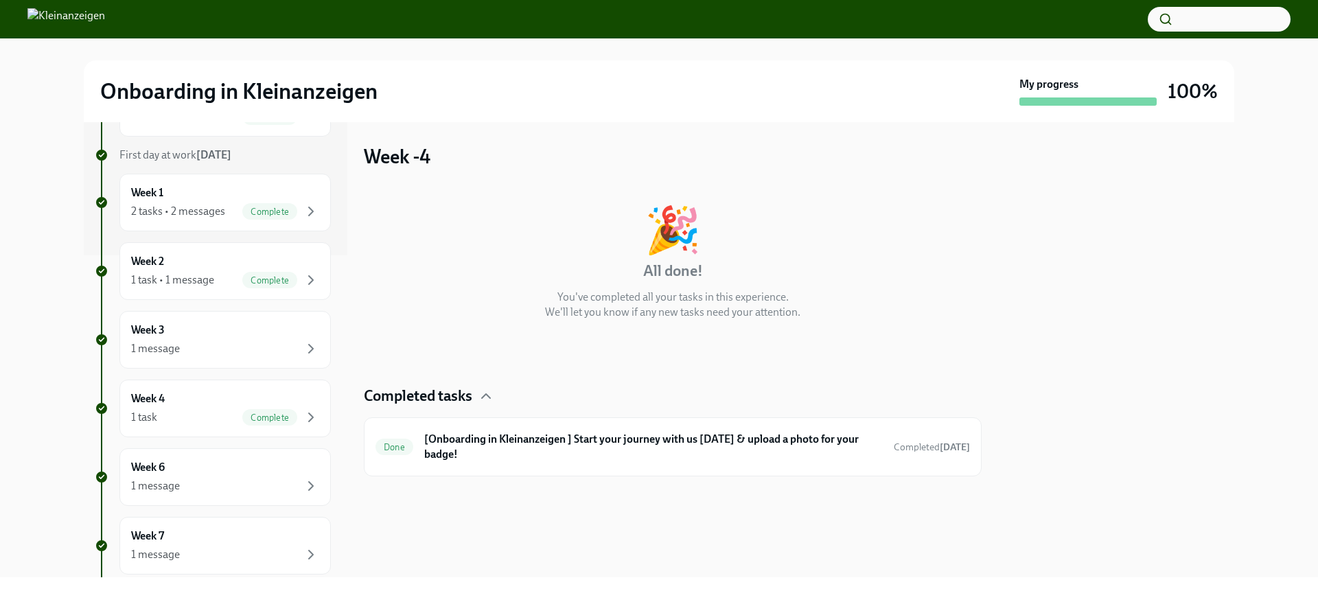
scroll to position [326, 0]
click at [203, 256] on div "Week 2 1 task • 1 message Complete" at bounding box center [225, 267] width 188 height 34
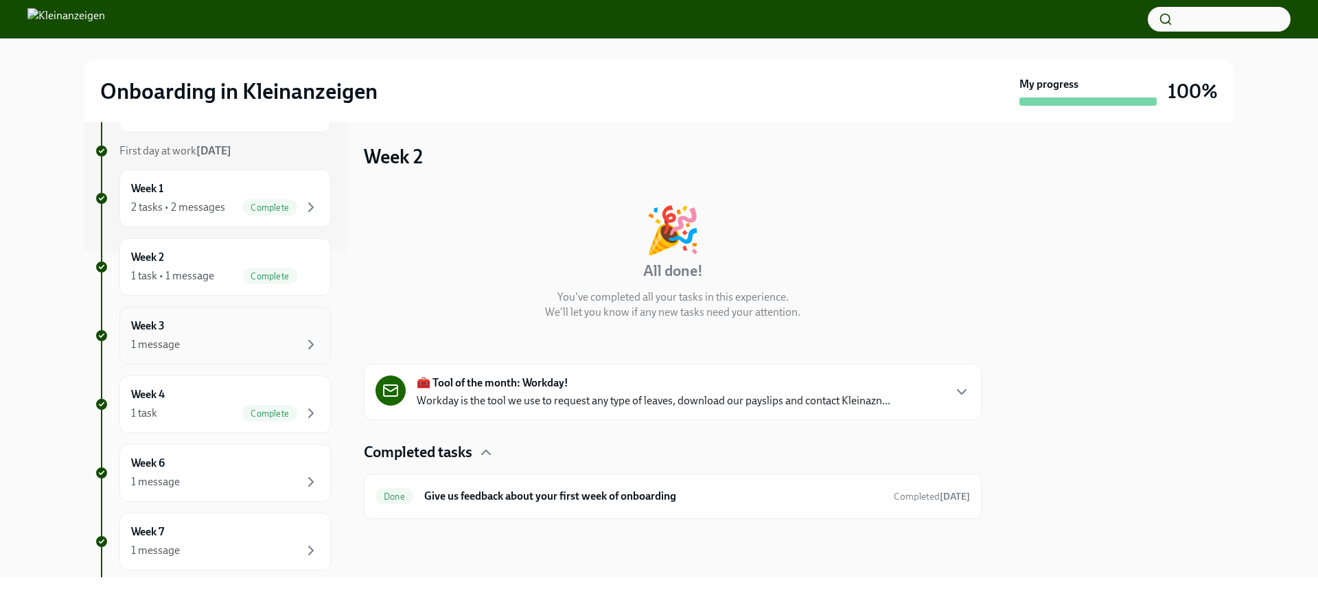
click at [207, 328] on div "Week 3 1 message" at bounding box center [225, 336] width 188 height 34
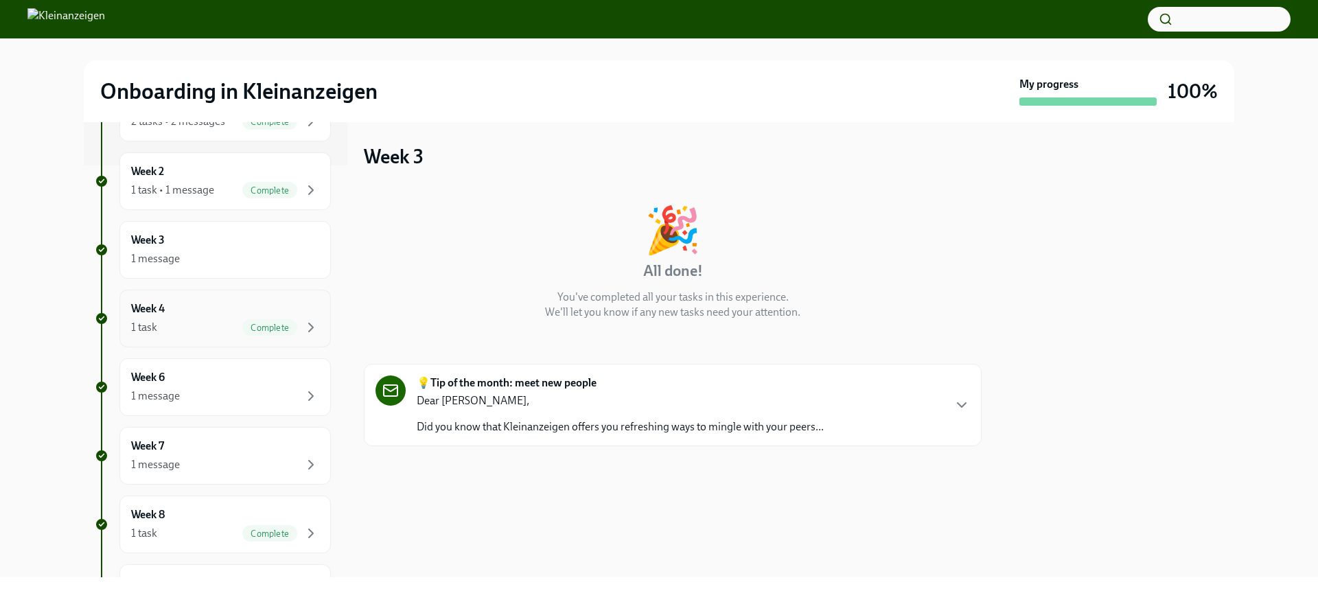
scroll to position [415, 0]
click at [204, 300] on div "Week 4 1 task Complete" at bounding box center [225, 316] width 188 height 34
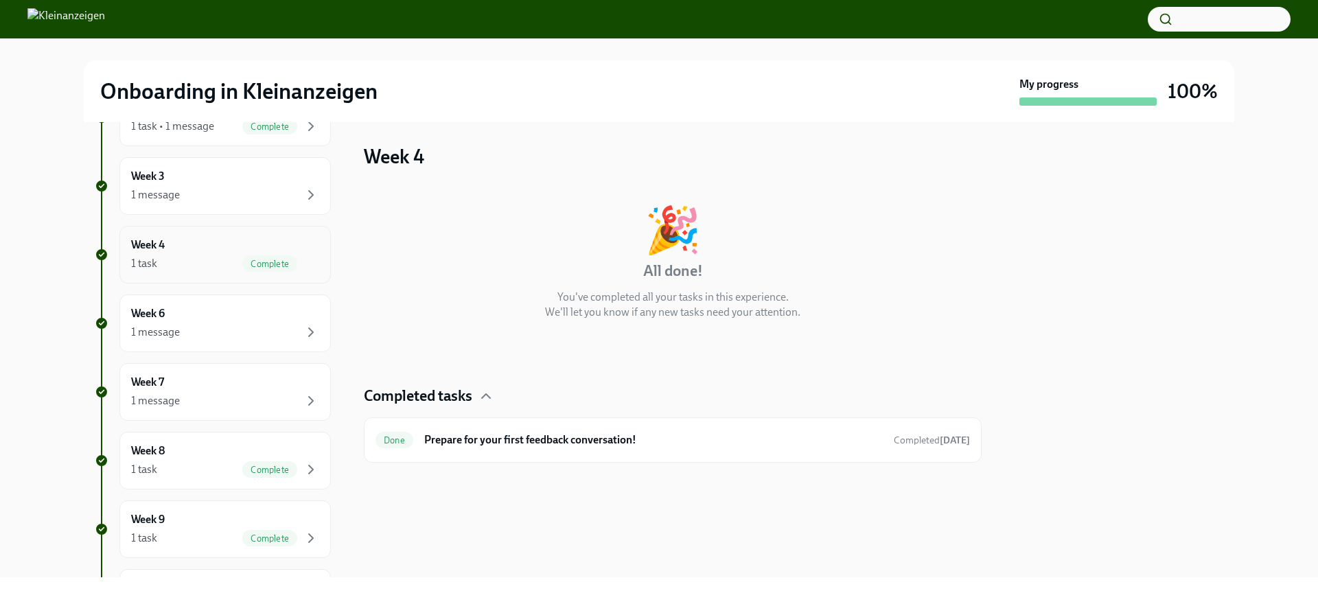
click at [204, 300] on div "Week 6 1 message" at bounding box center [224, 324] width 211 height 58
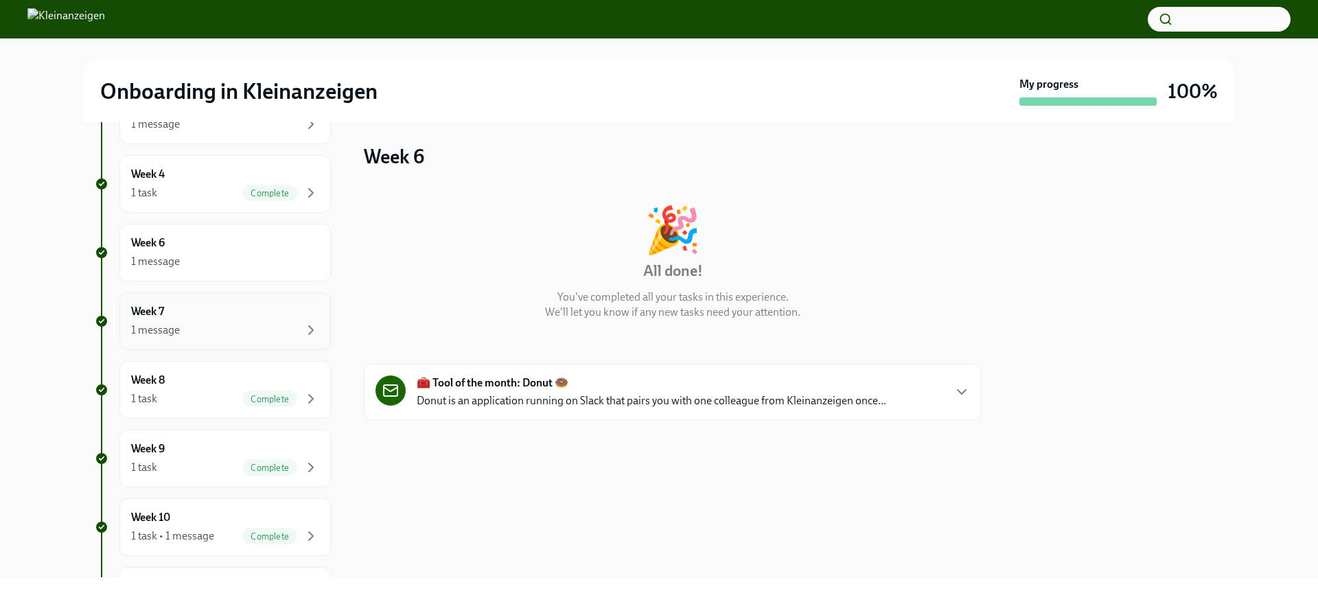
click at [210, 327] on div "1 message" at bounding box center [225, 330] width 188 height 16
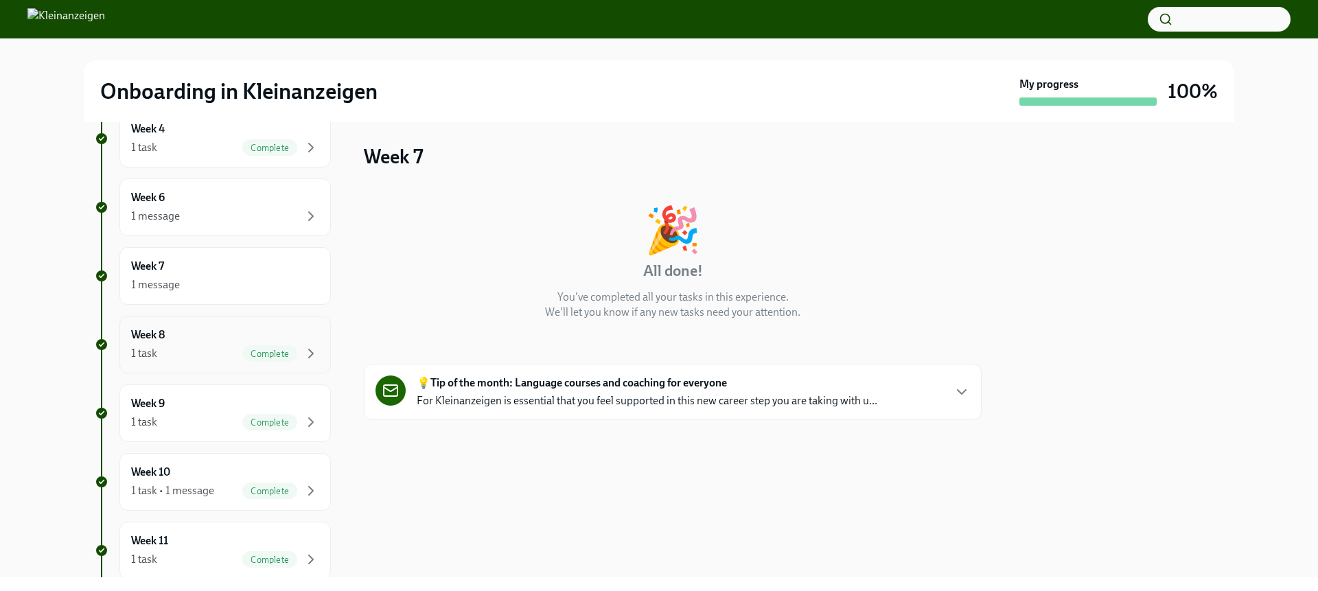
scroll to position [597, 0]
click at [210, 321] on div "Week 8 1 task Complete" at bounding box center [224, 339] width 211 height 58
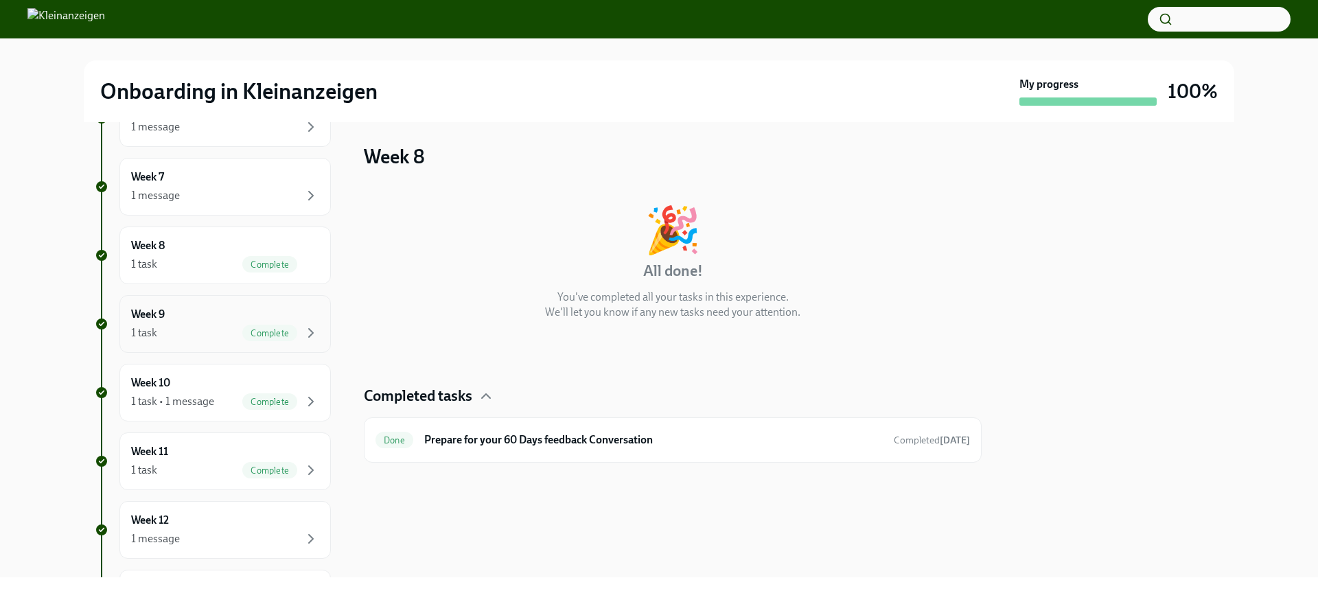
scroll to position [712, 0]
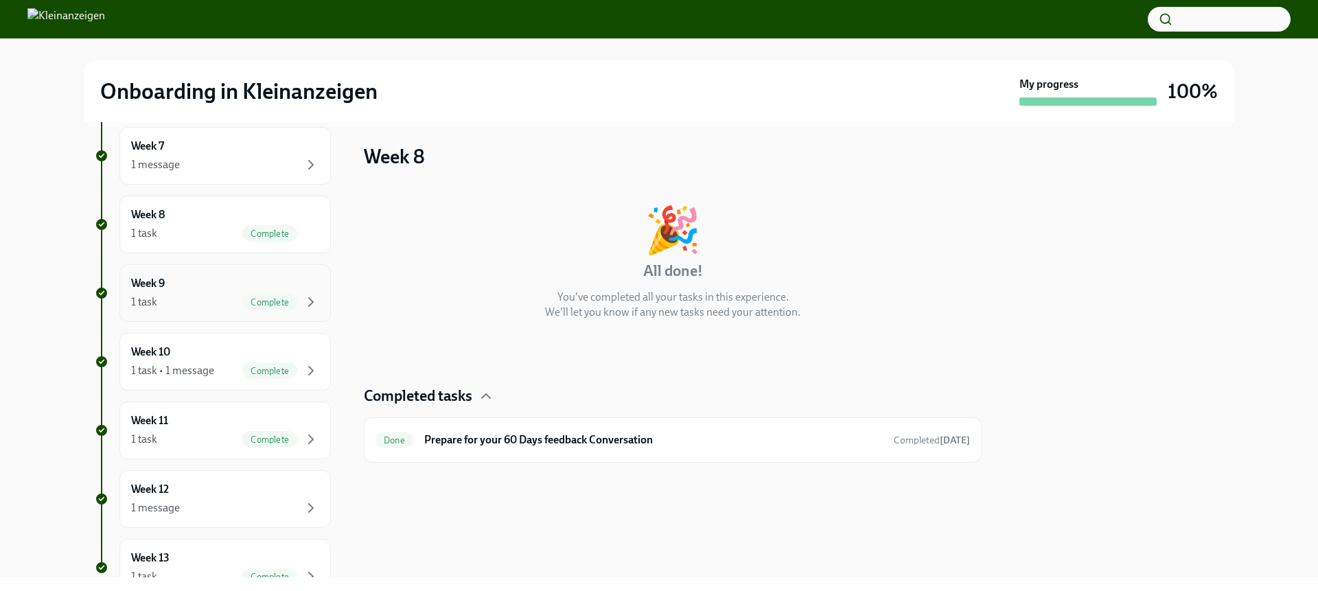
click at [205, 303] on div "1 task Complete" at bounding box center [225, 302] width 188 height 16
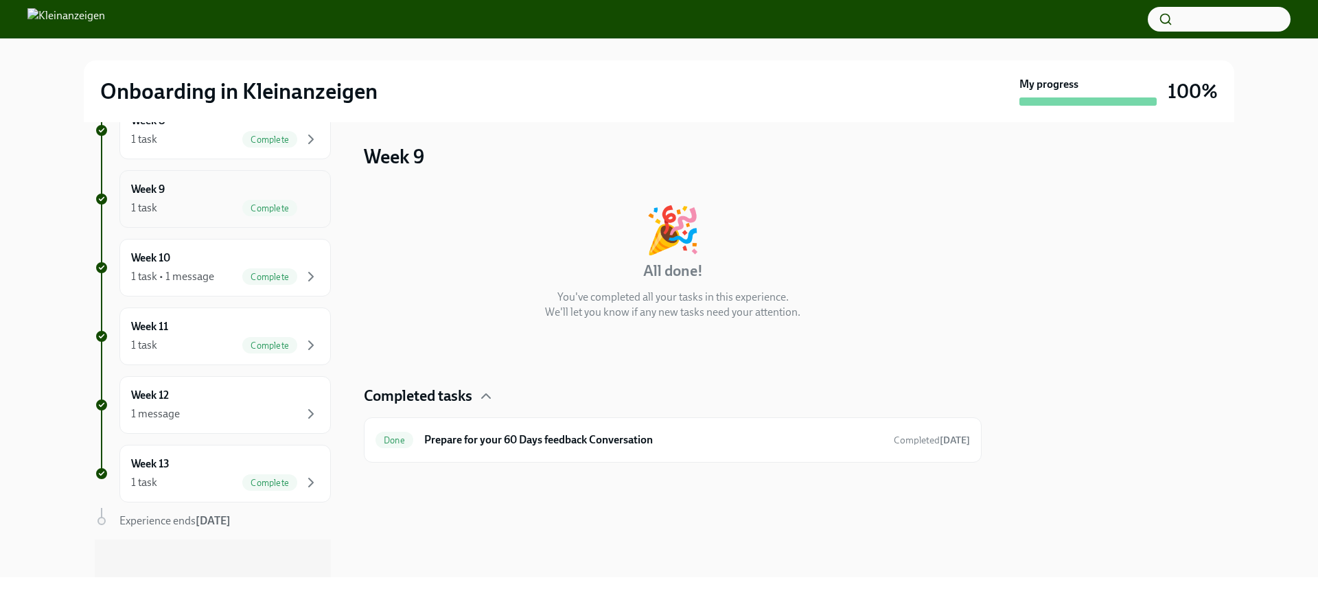
scroll to position [809, 0]
click at [205, 304] on div "Week 11 1 task Complete" at bounding box center [224, 333] width 211 height 58
click at [206, 278] on div "1 task • 1 message" at bounding box center [172, 273] width 83 height 15
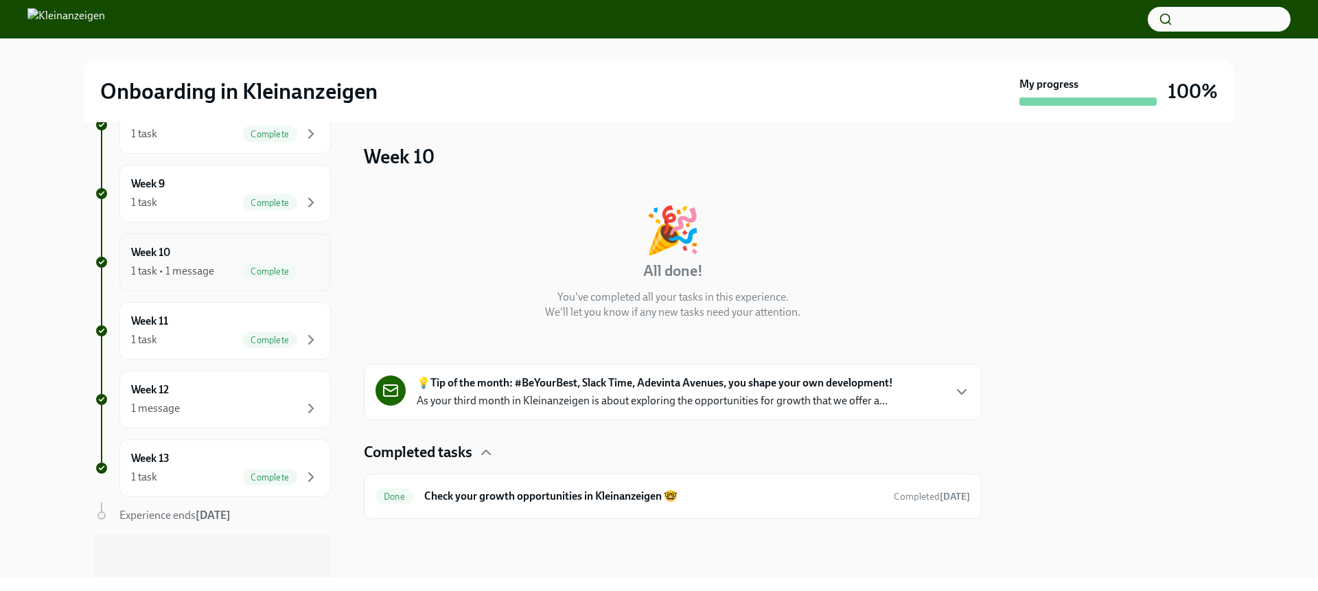
scroll to position [812, 0]
click at [206, 313] on div "Week 11 1 task Complete" at bounding box center [225, 330] width 188 height 34
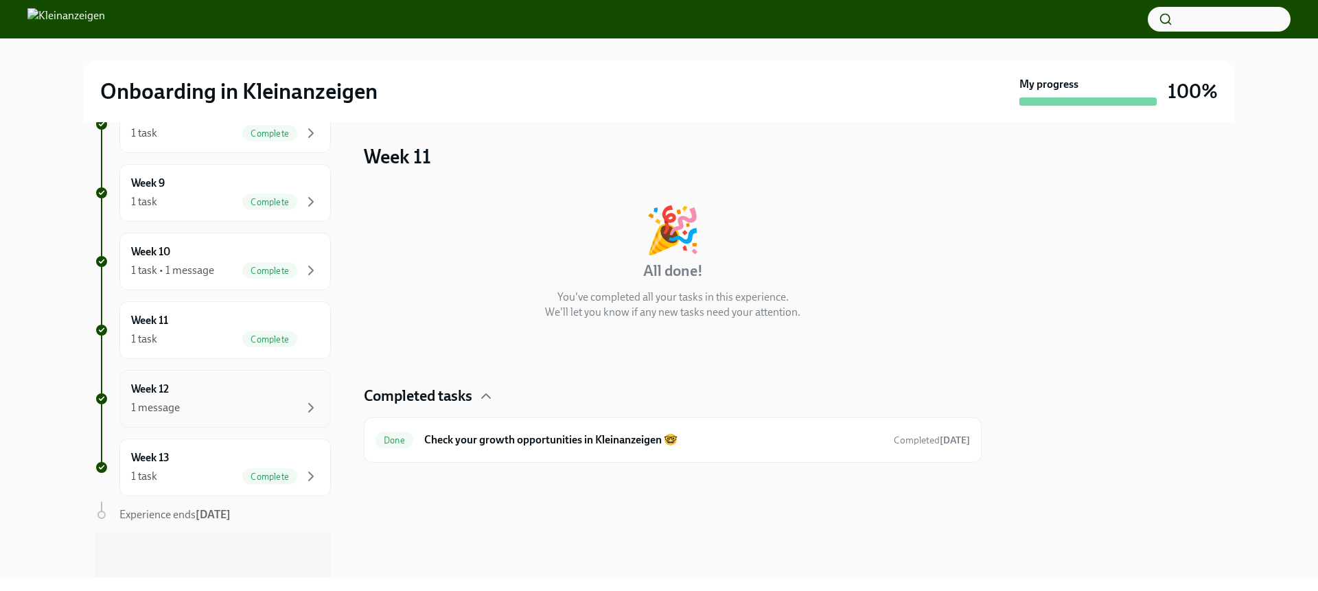
click at [203, 389] on div "Week 12 1 message" at bounding box center [225, 399] width 188 height 34
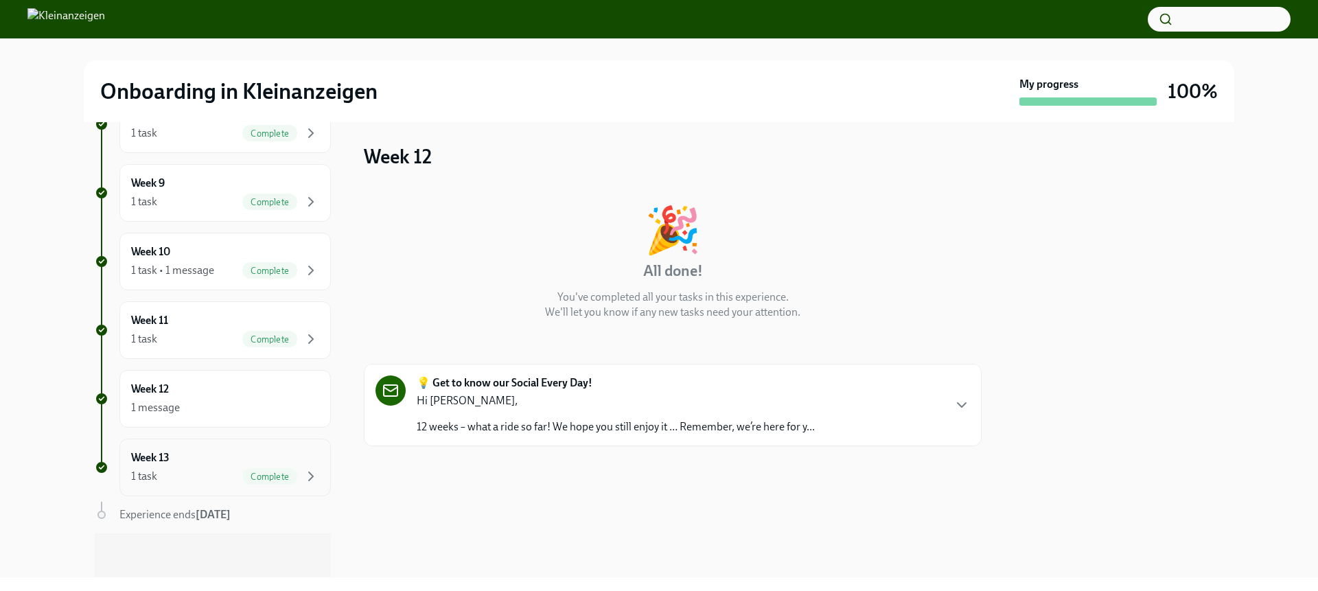
click at [191, 472] on div "1 task Complete" at bounding box center [225, 476] width 188 height 16
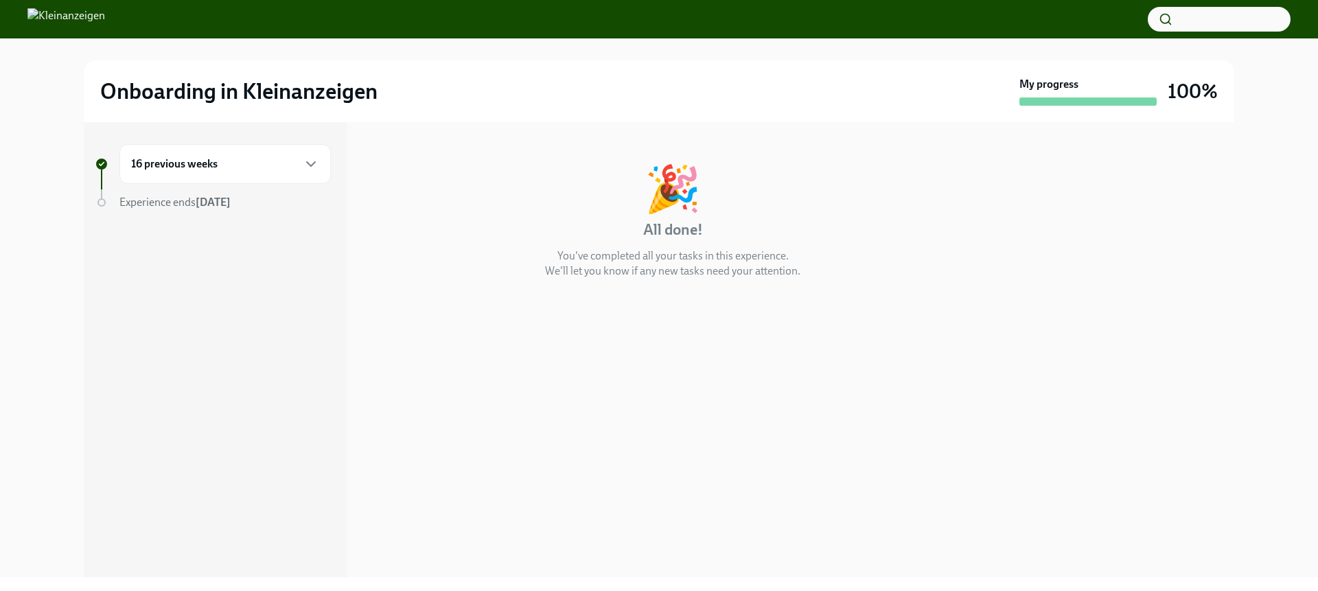
click at [236, 157] on div "16 previous weeks" at bounding box center [225, 164] width 188 height 16
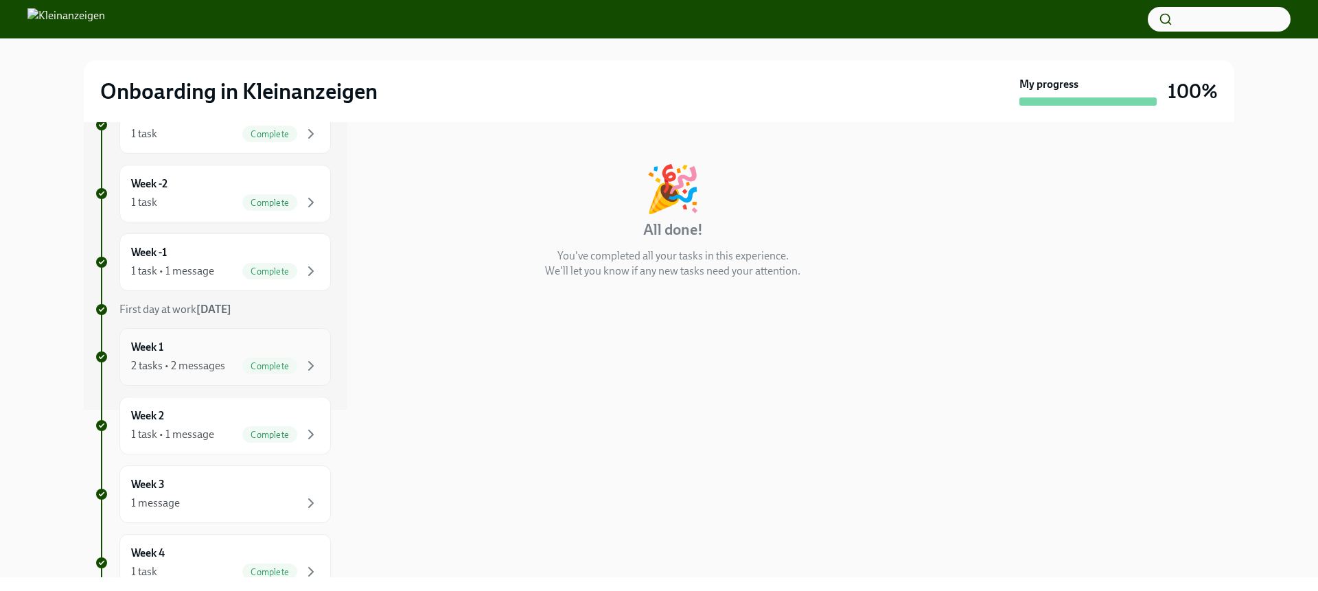
scroll to position [169, 0]
click at [165, 371] on div "2 tasks • 2 messages" at bounding box center [178, 364] width 94 height 15
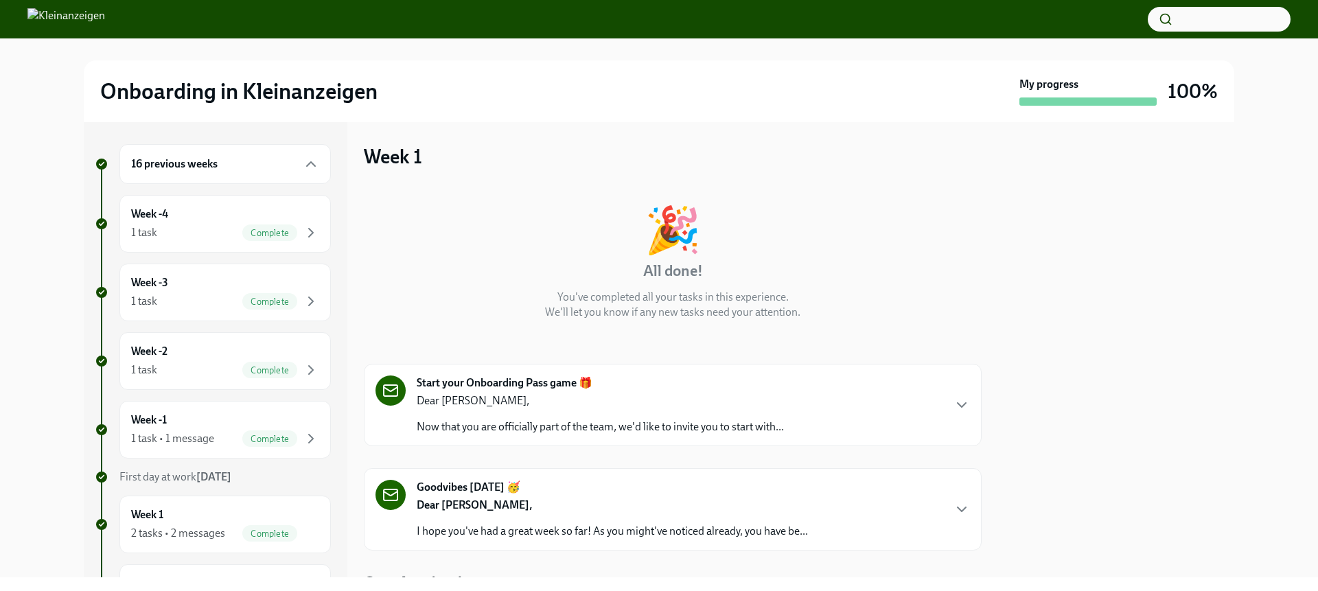
click at [465, 393] on p "Dear [PERSON_NAME]," at bounding box center [600, 400] width 367 height 15
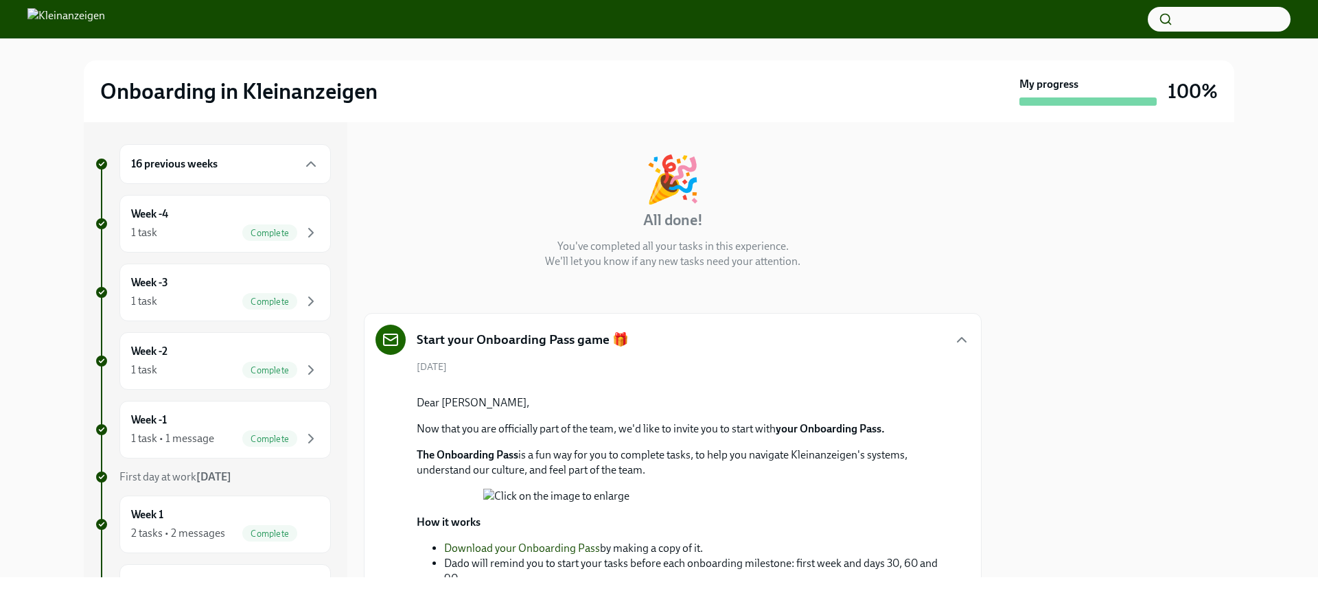
scroll to position [481, 0]
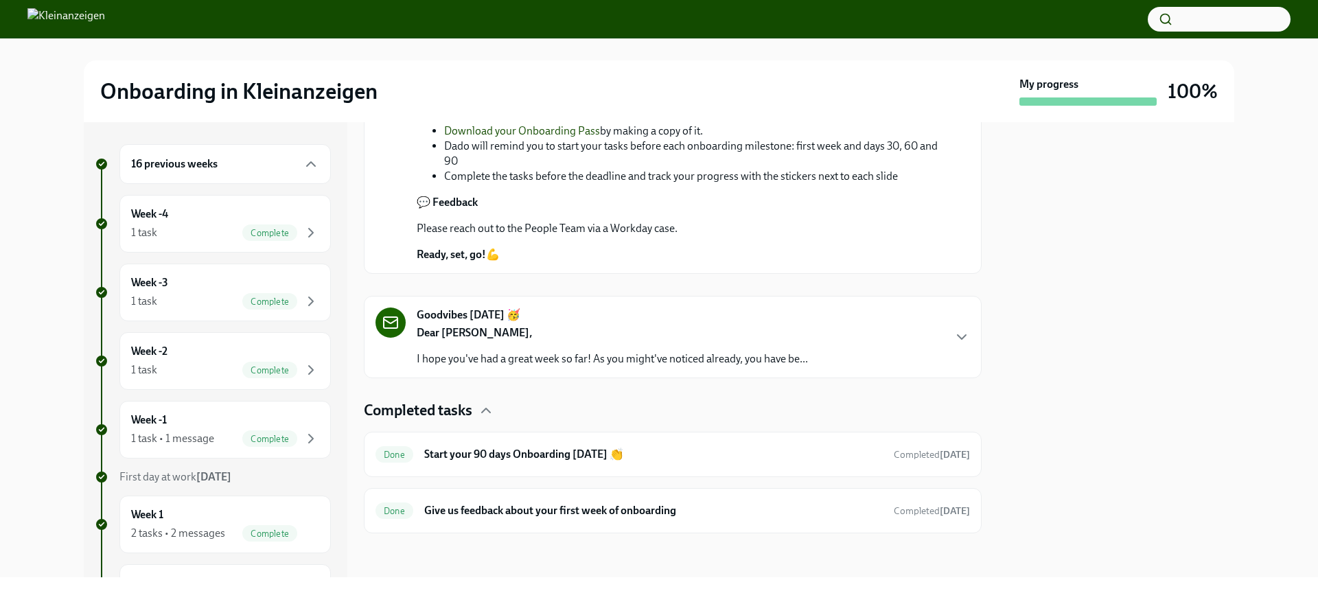
click at [600, 87] on button "Zoom image" at bounding box center [682, 78] width 399 height 15
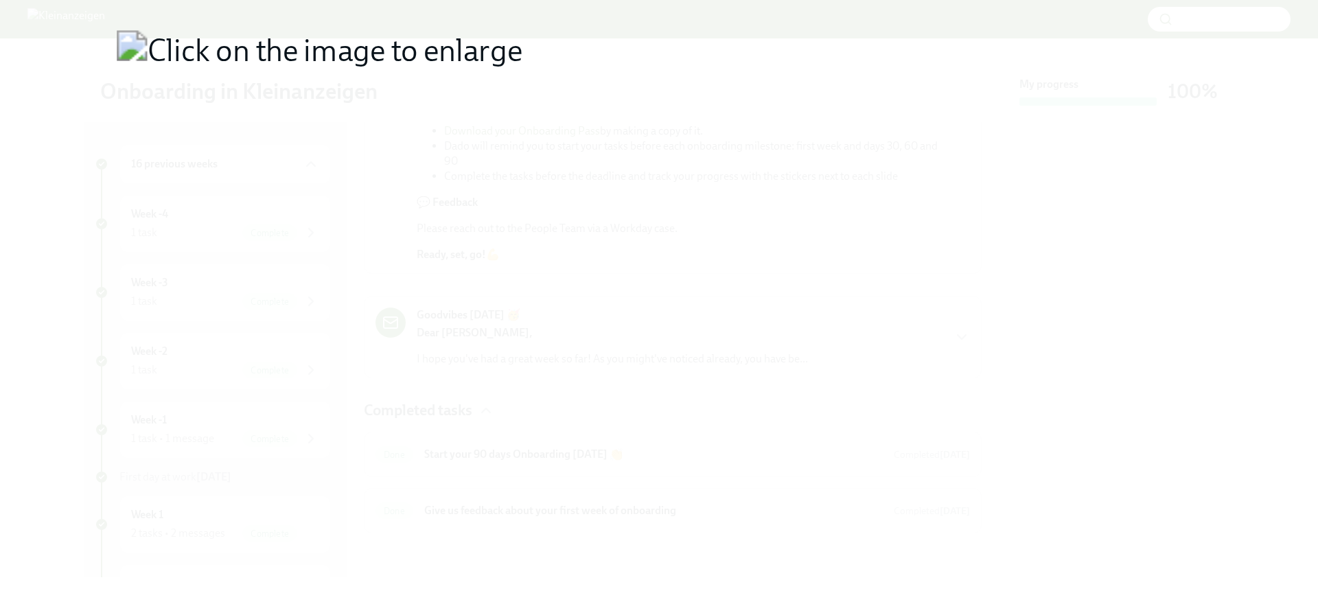
click at [600, 268] on button "Unzoom image" at bounding box center [659, 295] width 1318 height 591
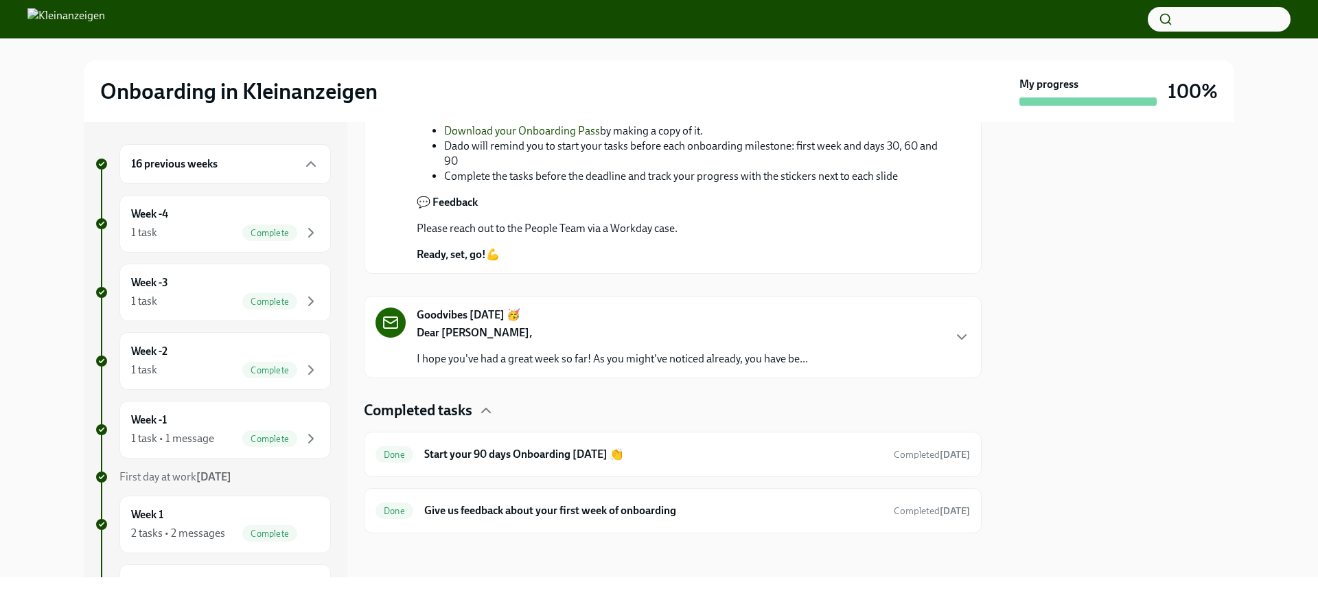
scroll to position [820, 0]
click at [511, 459] on h6 "Start your 90 days Onboarding [DATE] 👏" at bounding box center [653, 454] width 459 height 15
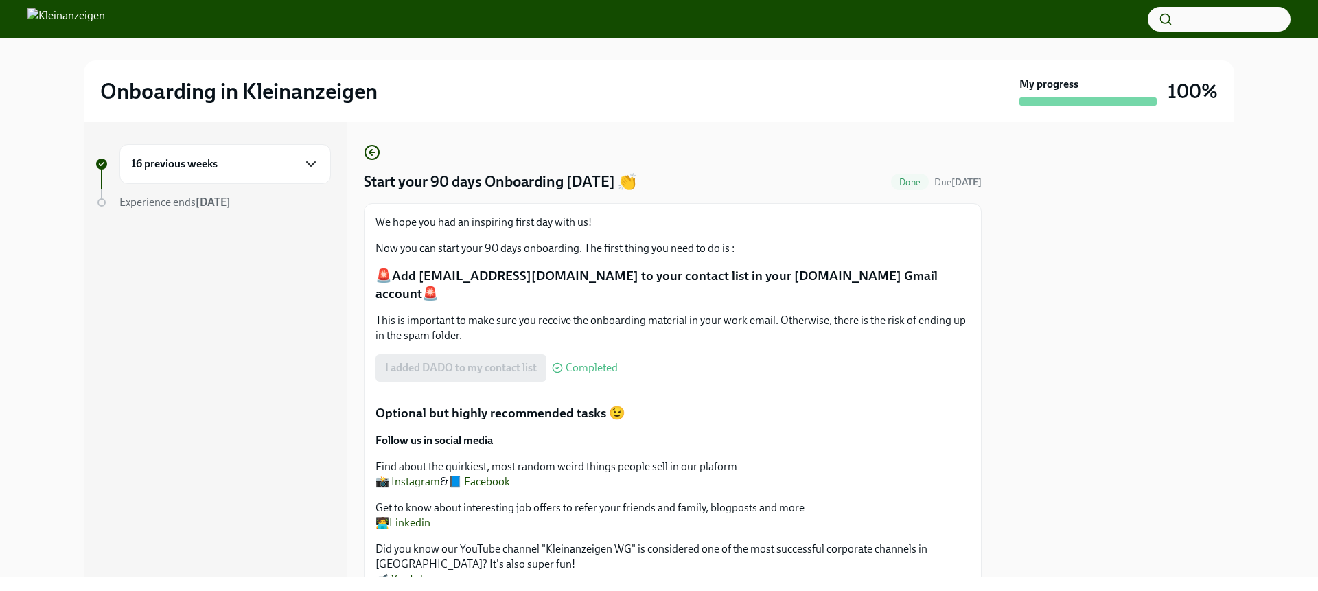
click at [312, 158] on icon "button" at bounding box center [311, 164] width 16 height 16
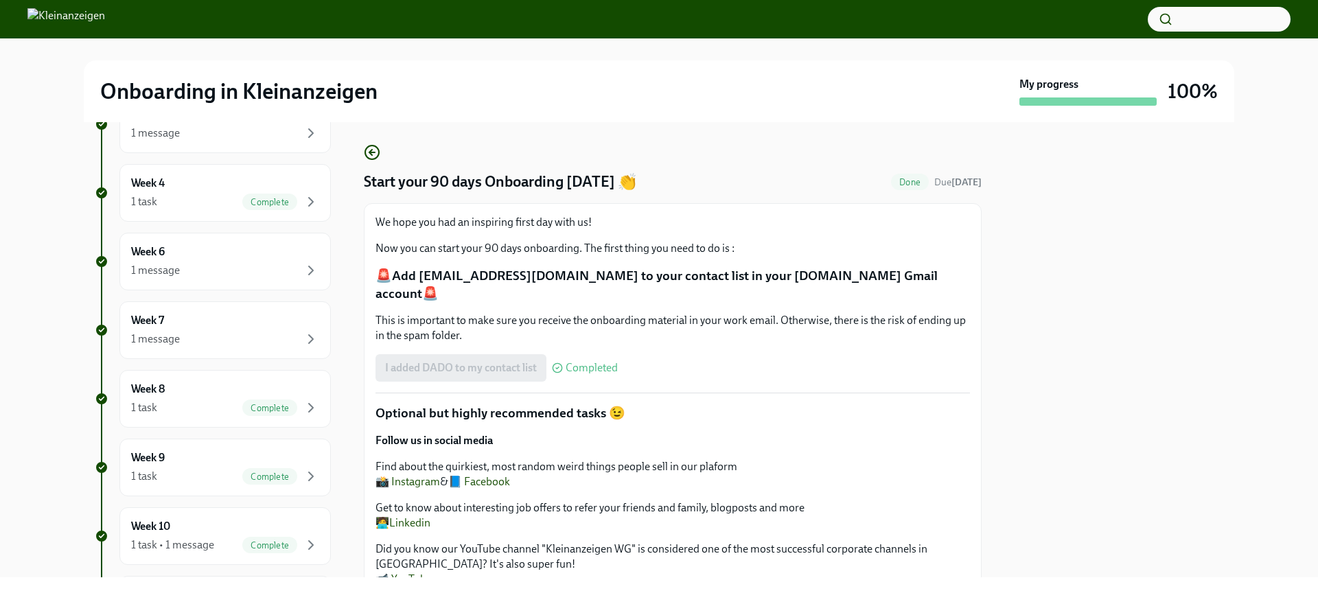
scroll to position [700, 0]
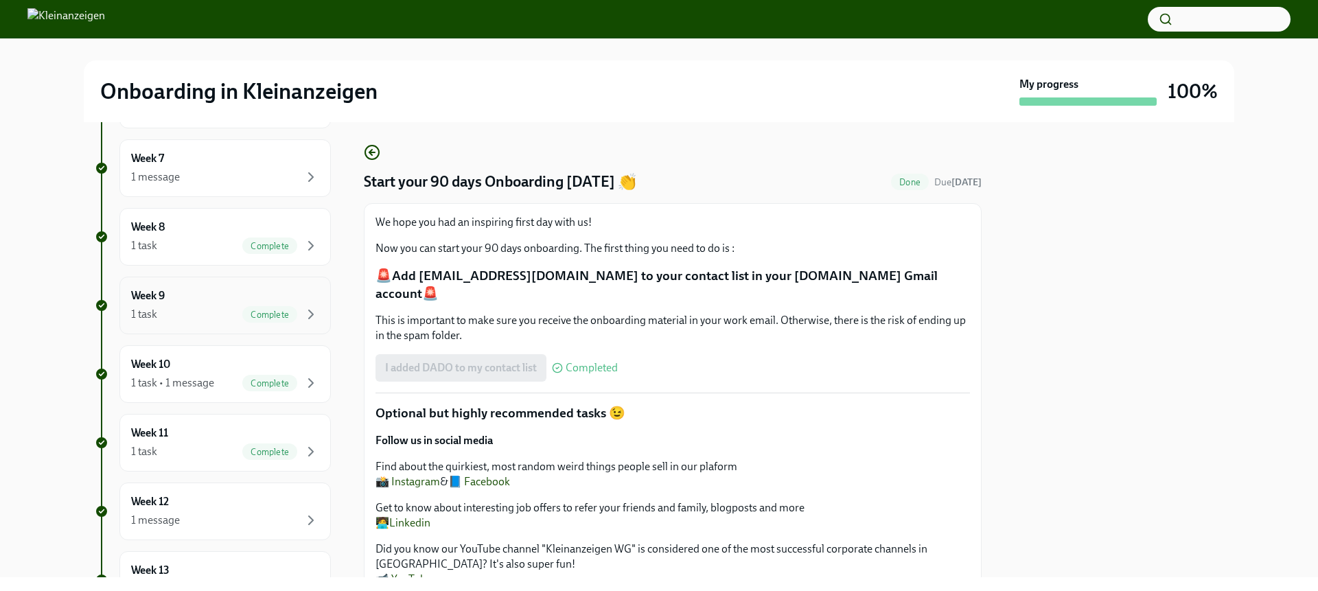
click at [198, 319] on div "1 task Complete" at bounding box center [225, 314] width 188 height 16
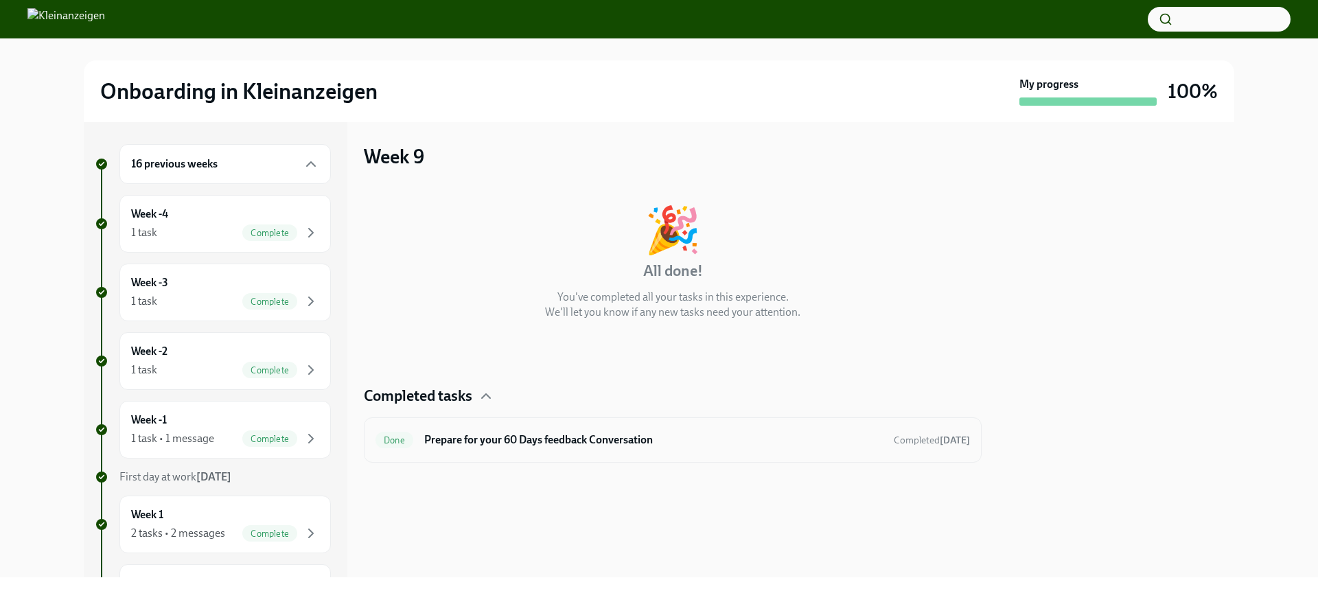
click at [657, 440] on h6 "Prepare for your 60 Days feedback Conversation" at bounding box center [653, 440] width 459 height 15
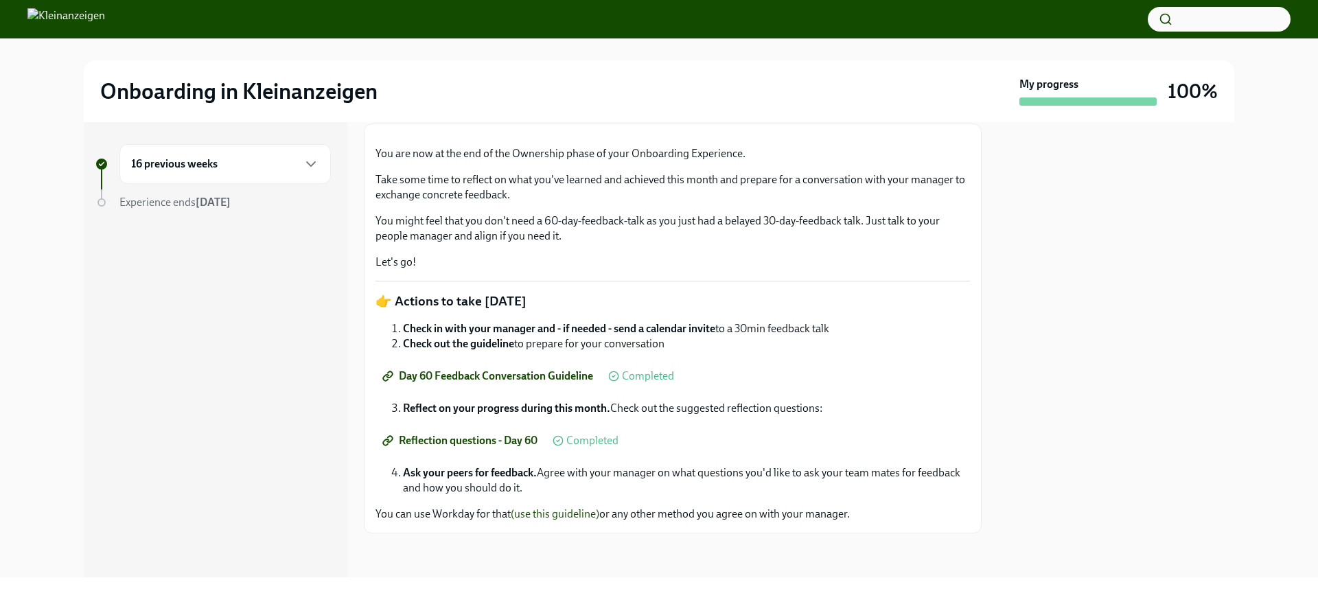
scroll to position [240, 0]
click at [237, 174] on div "16 previous weeks" at bounding box center [224, 164] width 211 height 40
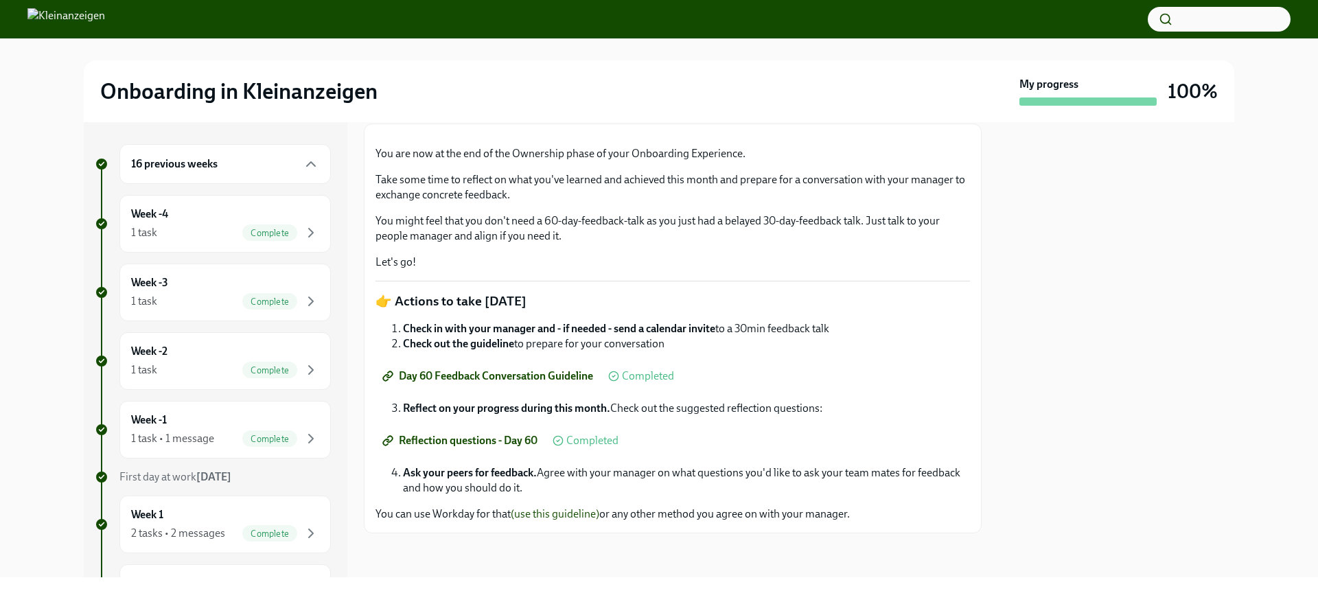
click at [1186, 23] on button "button" at bounding box center [1219, 19] width 143 height 25
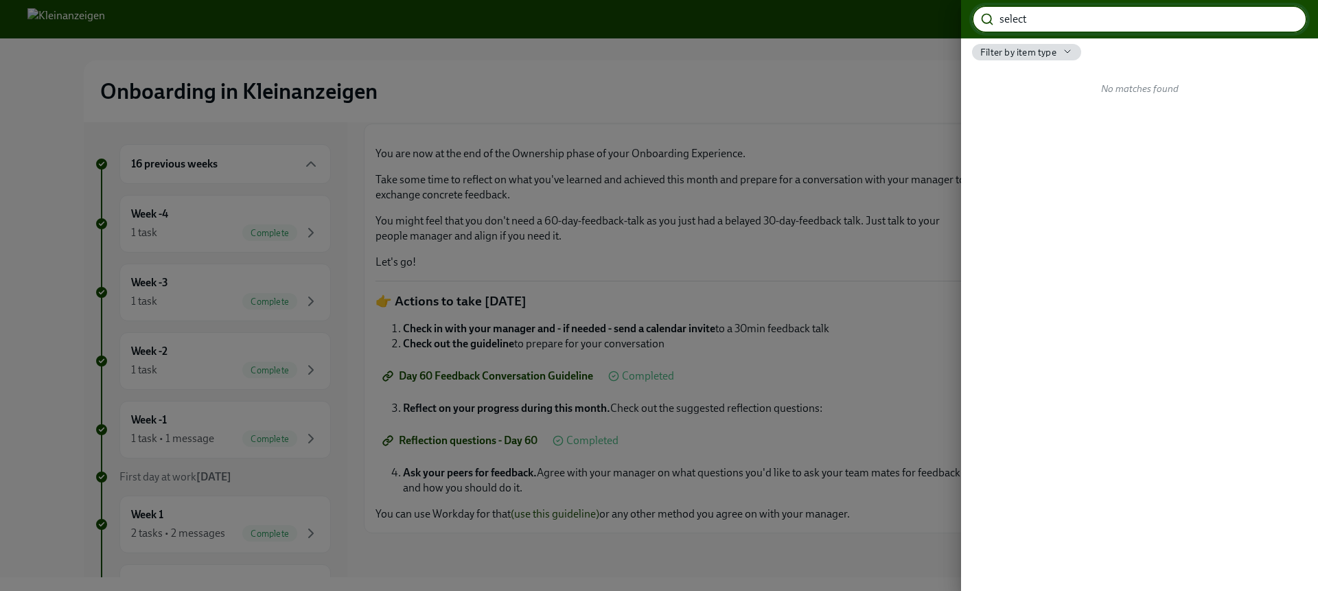
drag, startPoint x: 1168, startPoint y: 32, endPoint x: 991, endPoint y: 21, distance: 178.2
click at [991, 21] on div "select ​" at bounding box center [1139, 18] width 335 height 27
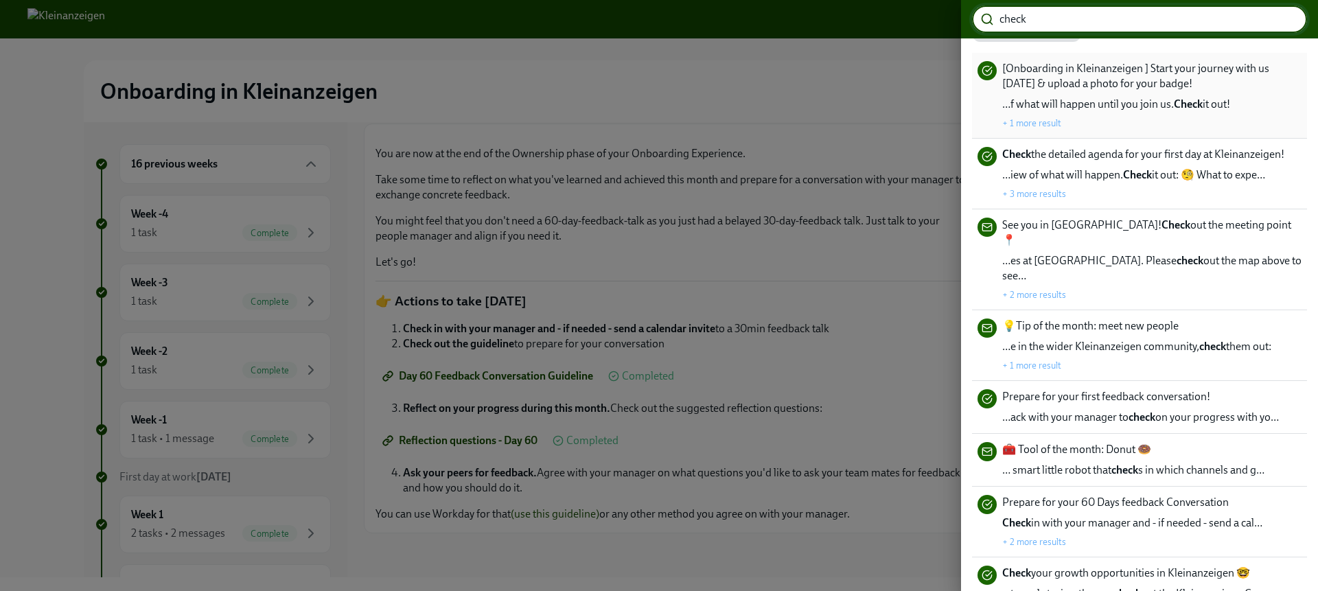
scroll to position [24, 0]
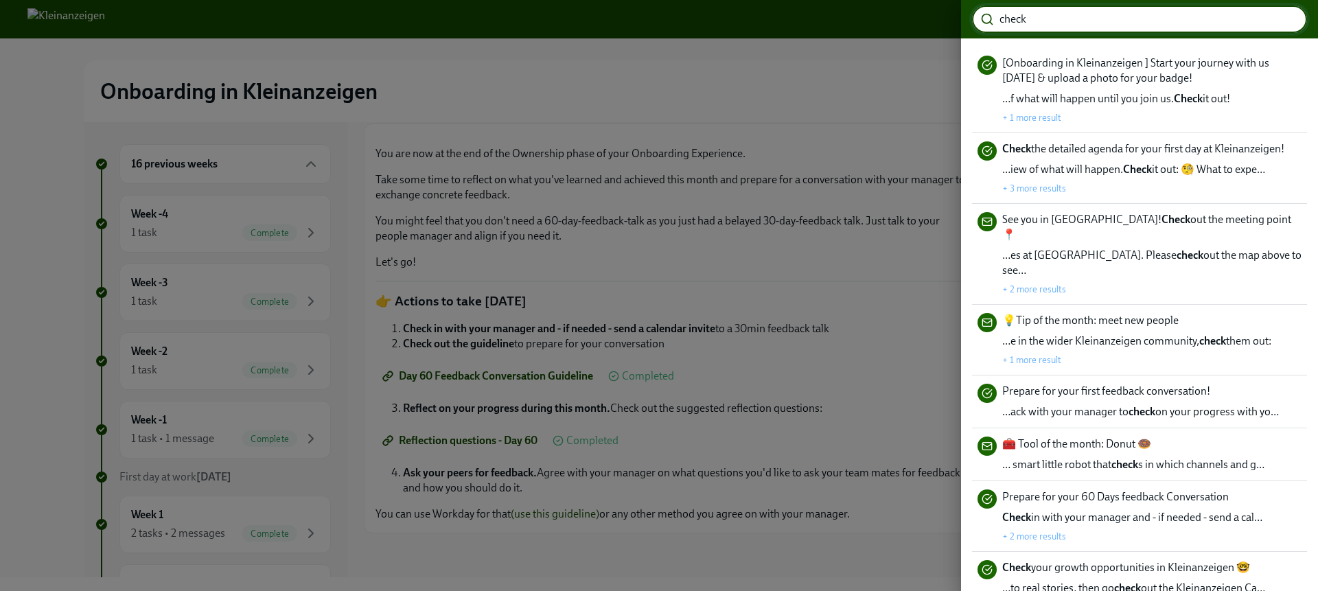
click at [1000, 14] on input "check" at bounding box center [1154, 18] width 308 height 27
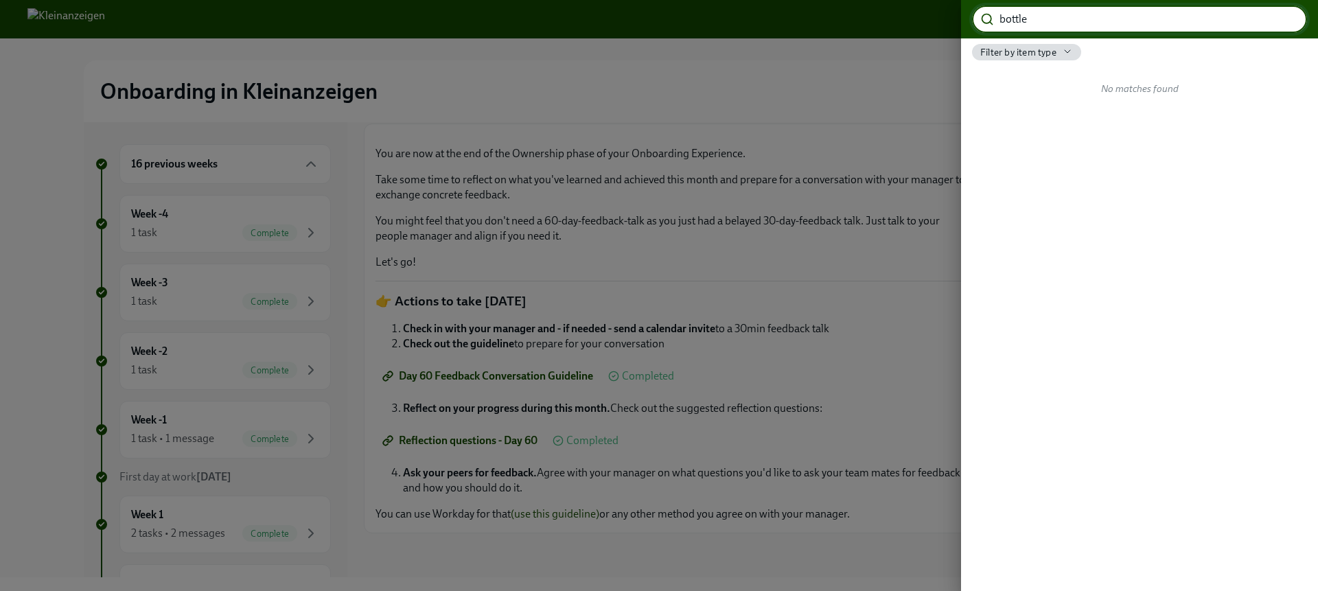
type input "bottle"
click at [1029, 54] on span "Filter by item type" at bounding box center [1018, 52] width 76 height 13
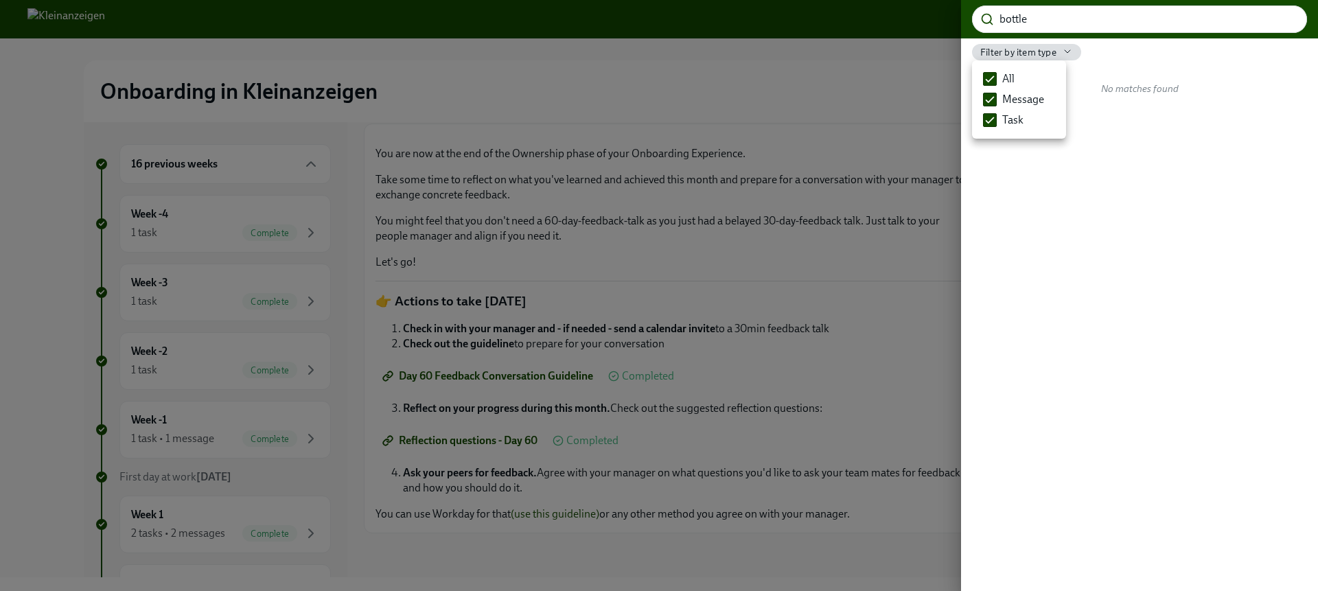
click at [1029, 54] on div at bounding box center [659, 295] width 1318 height 591
